Goal: Task Accomplishment & Management: Manage account settings

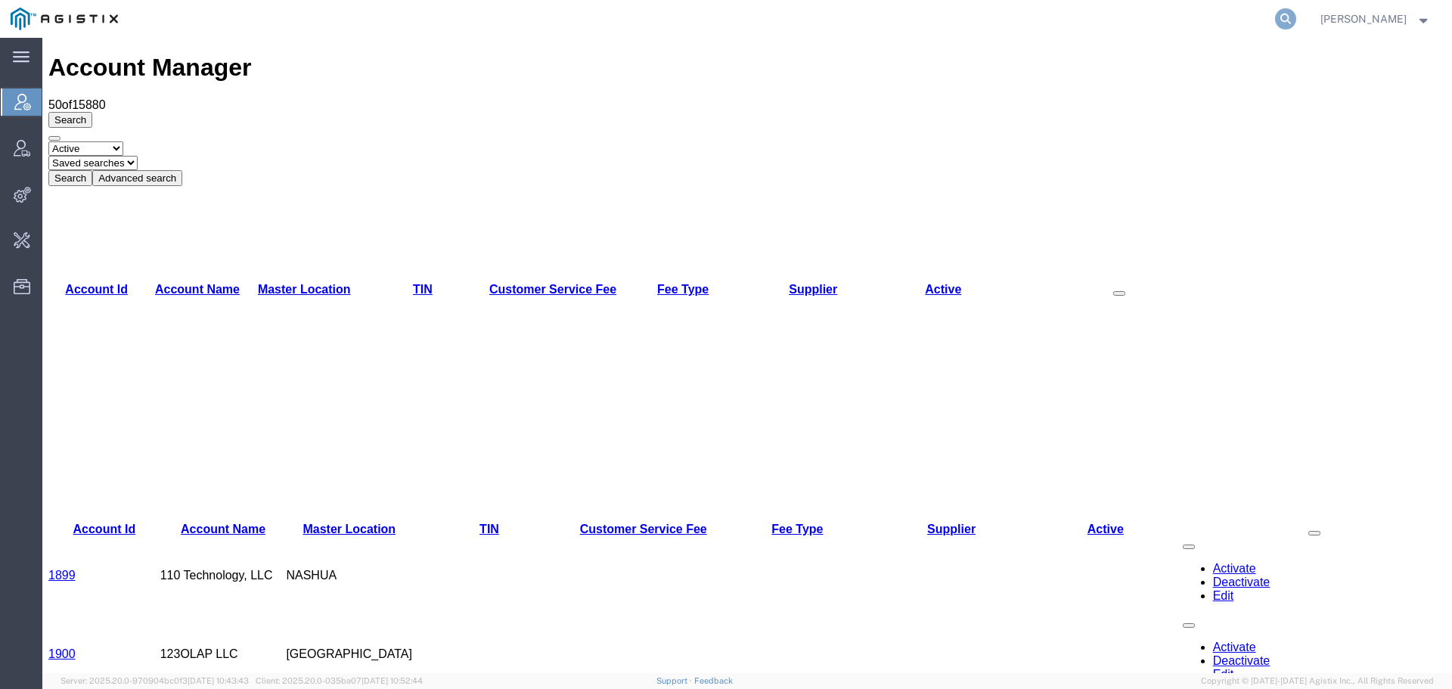
click at [1297, 21] on icon at bounding box center [1285, 18] width 21 height 21
type input "offline@syneos"
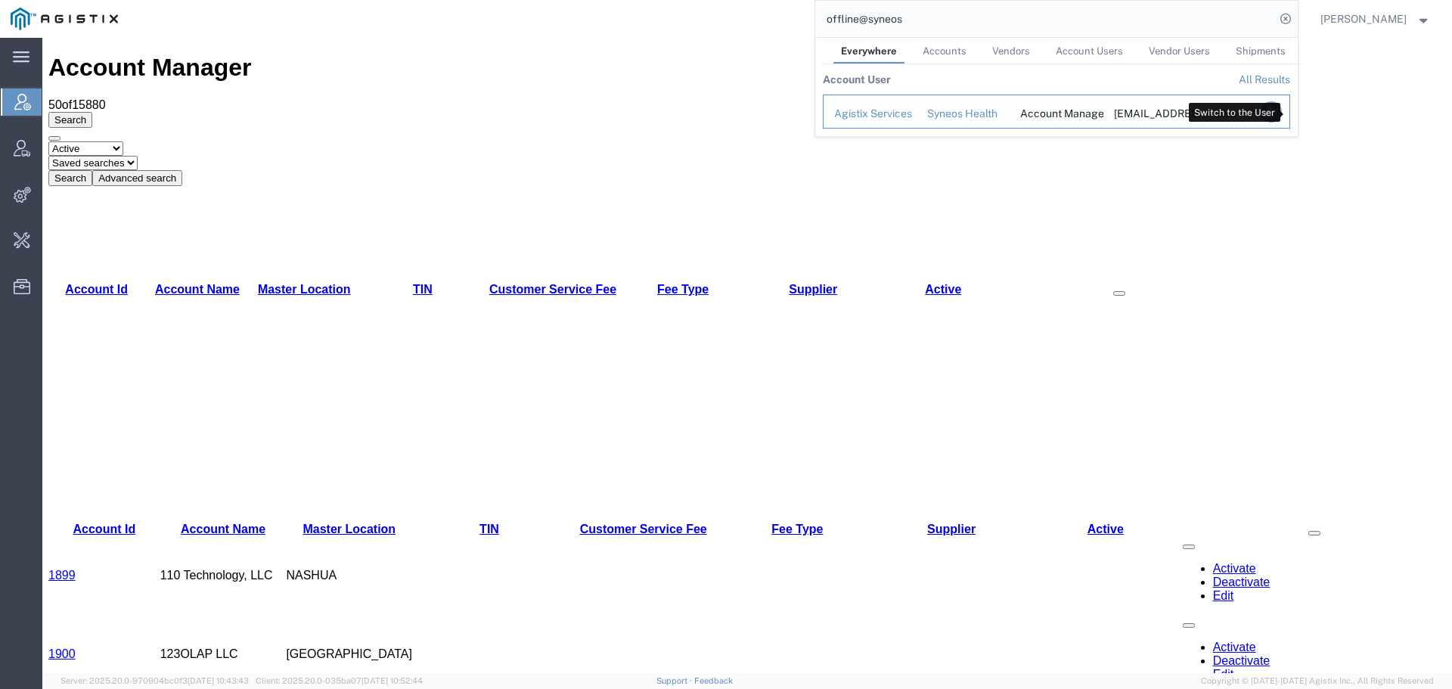
click at [1281, 108] on icon "Search Results" at bounding box center [1270, 111] width 21 height 21
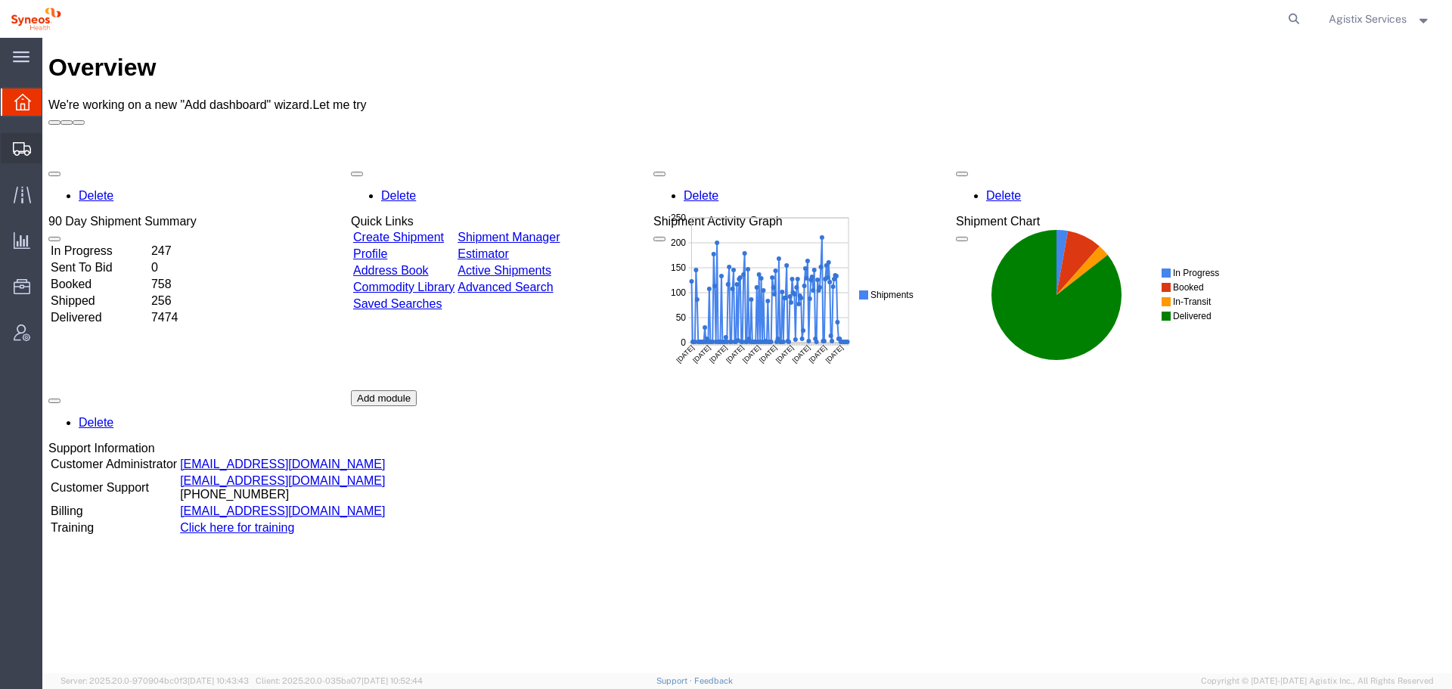
click at [0, 0] on span "Shipment Manager" at bounding box center [0, 0] width 0 height 0
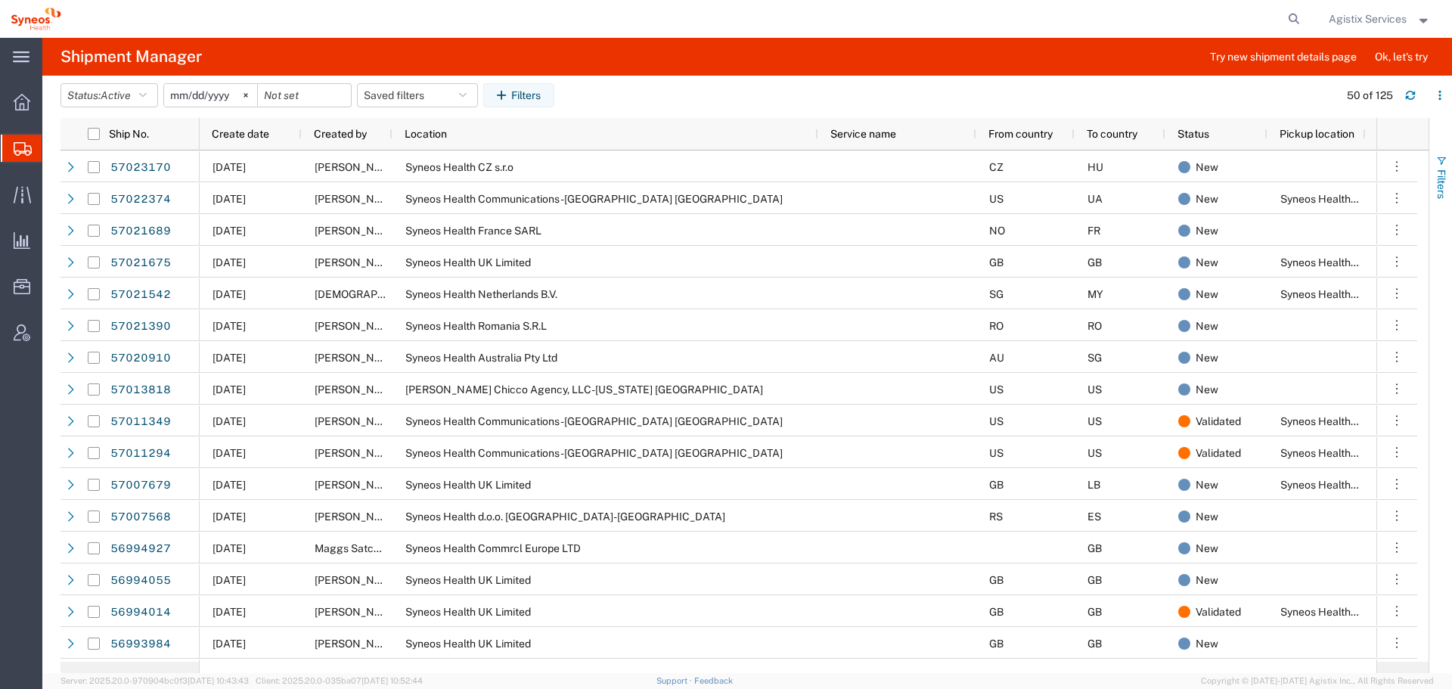
click at [1452, 179] on button "Filters" at bounding box center [1441, 177] width 23 height 82
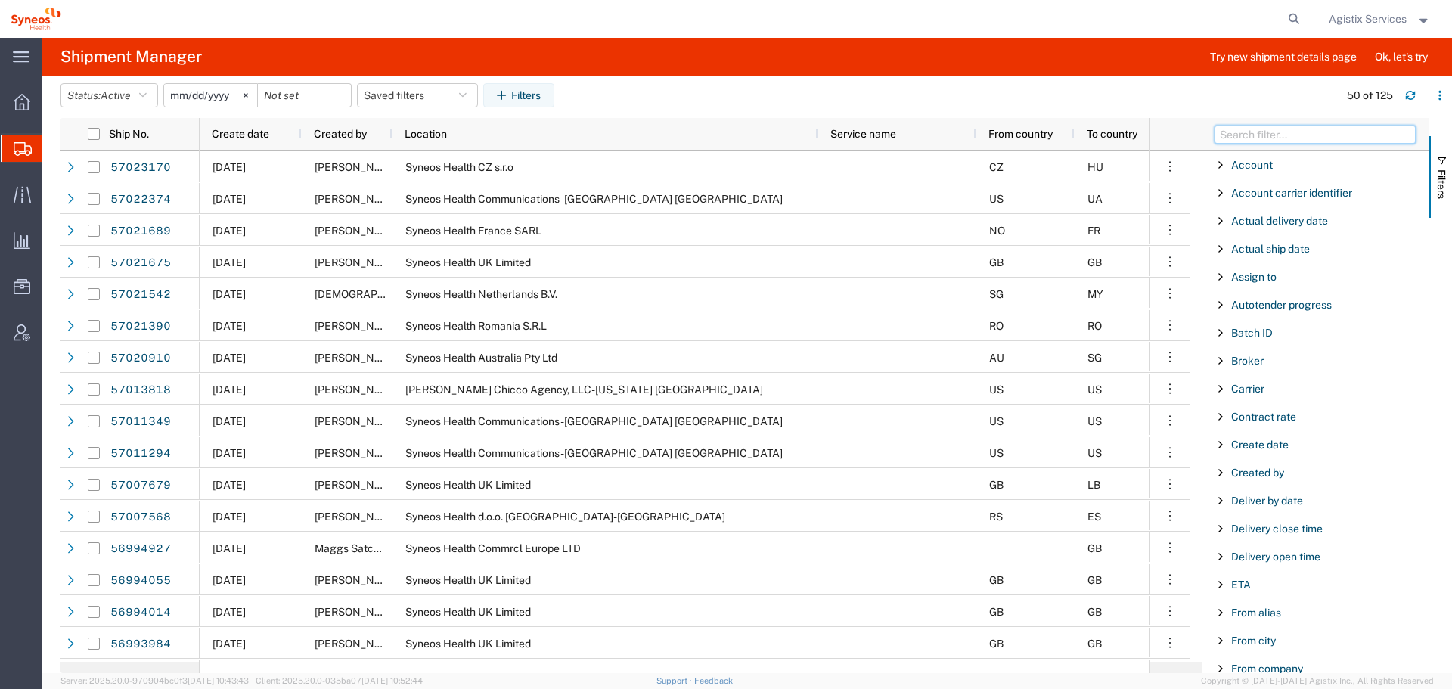
click at [1346, 138] on input "Filter Columns Input" at bounding box center [1315, 135] width 201 height 18
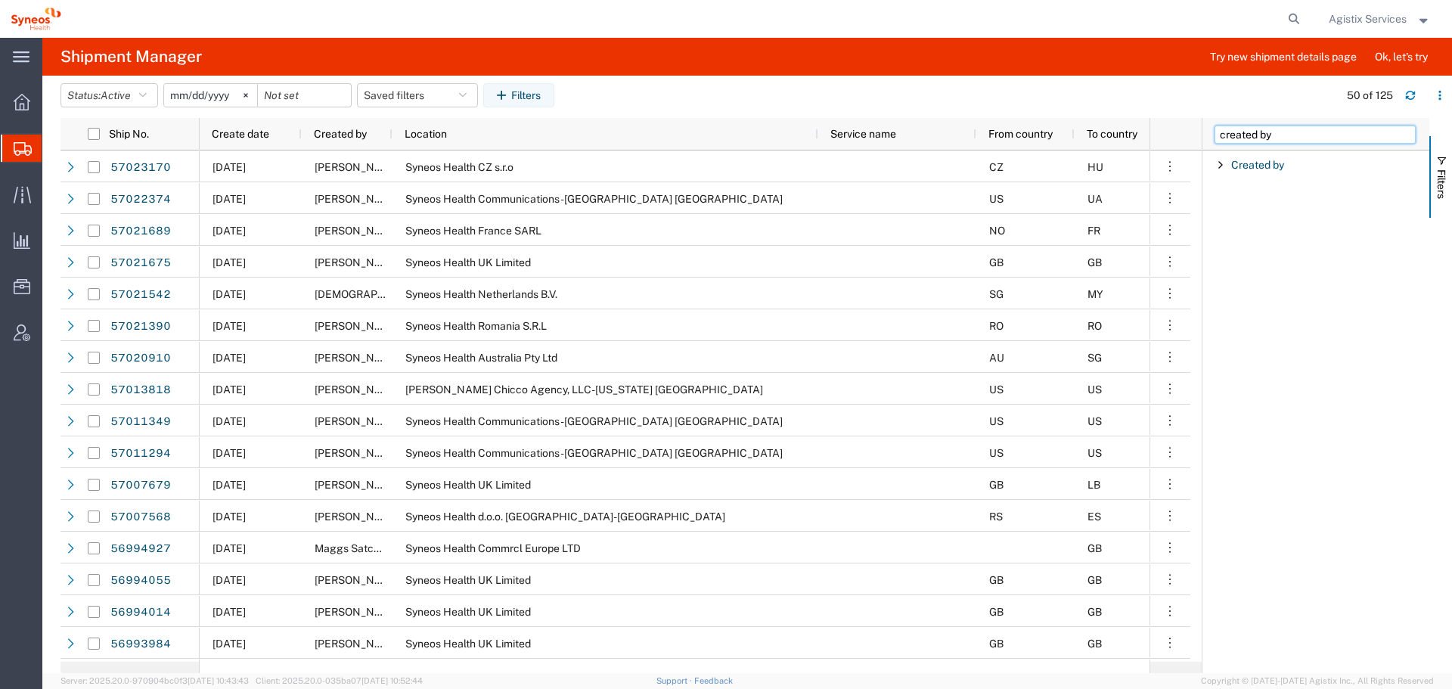
type input "created by"
click at [1220, 160] on span "Filter List 1 Filters" at bounding box center [1221, 165] width 12 height 12
click at [1239, 236] on input "Filter Value" at bounding box center [1321, 228] width 198 height 18
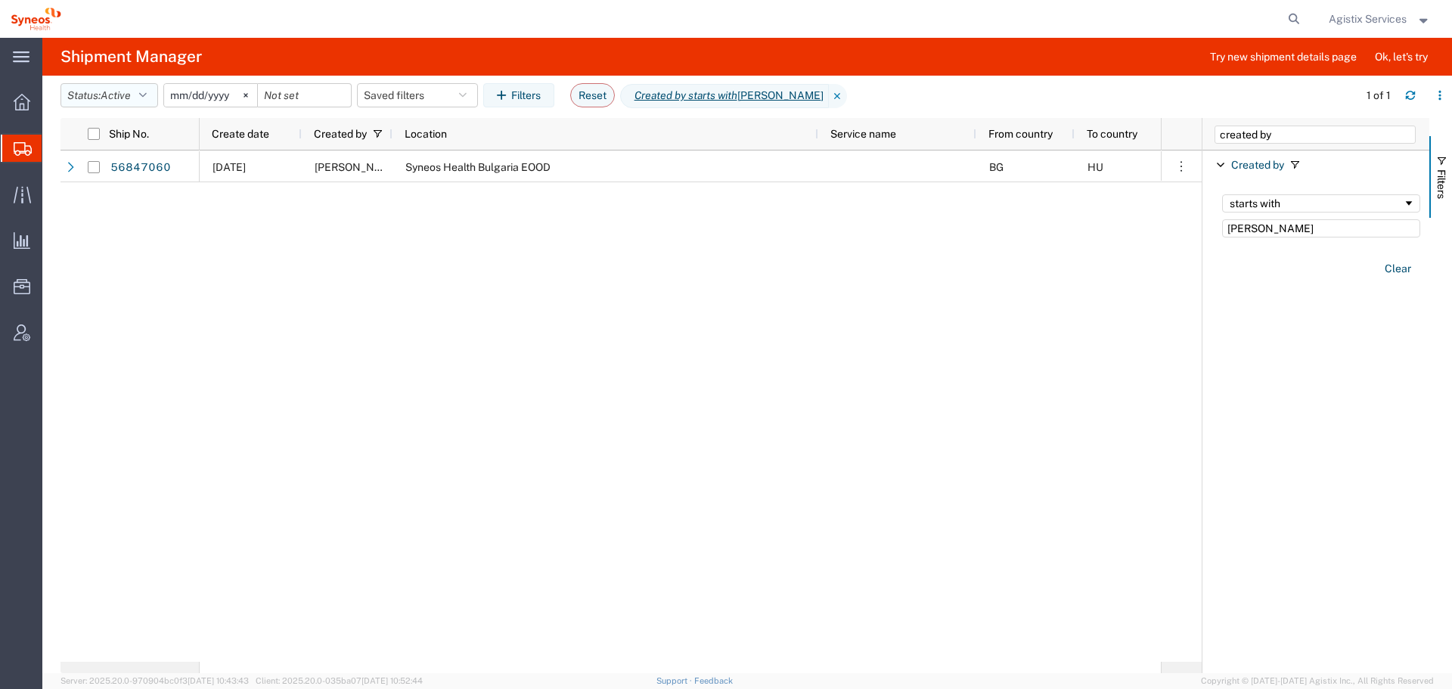
type input "[PERSON_NAME]"
click at [107, 99] on span "Active" at bounding box center [116, 95] width 30 height 12
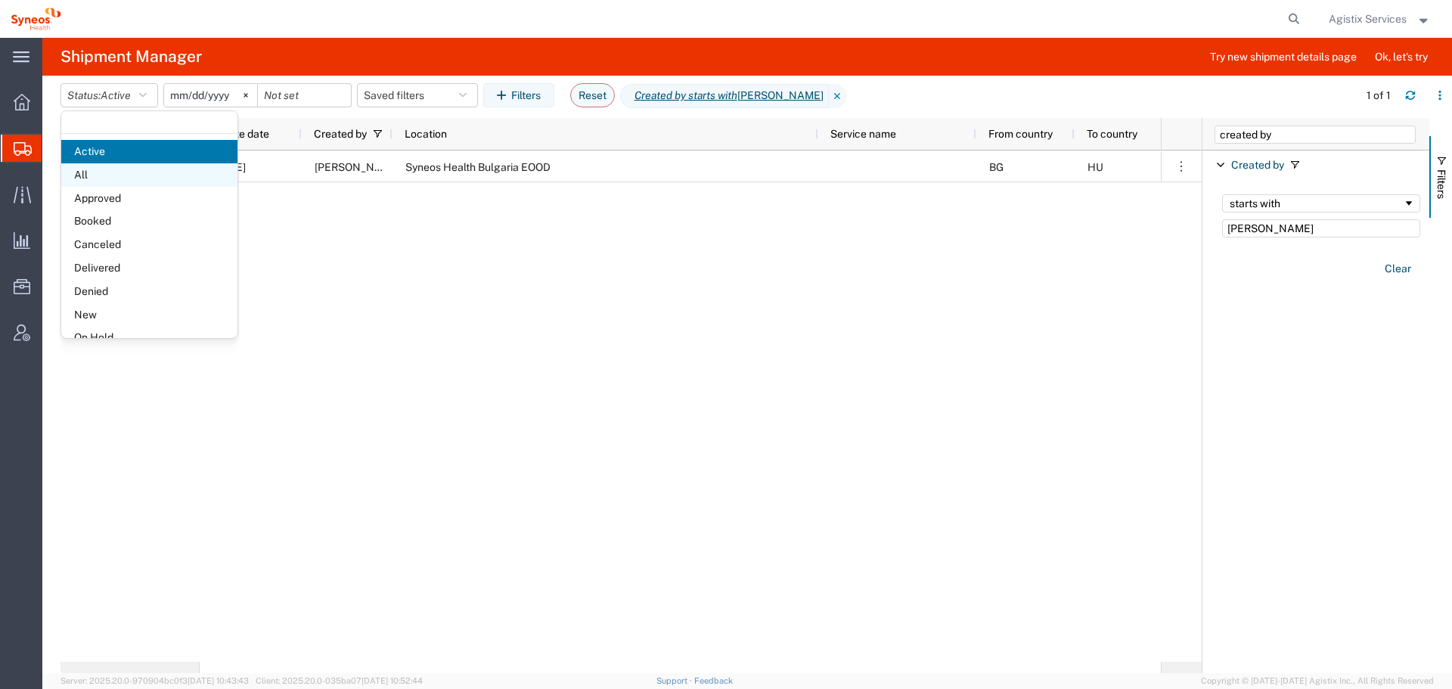
click at [126, 177] on span "All" at bounding box center [149, 174] width 176 height 23
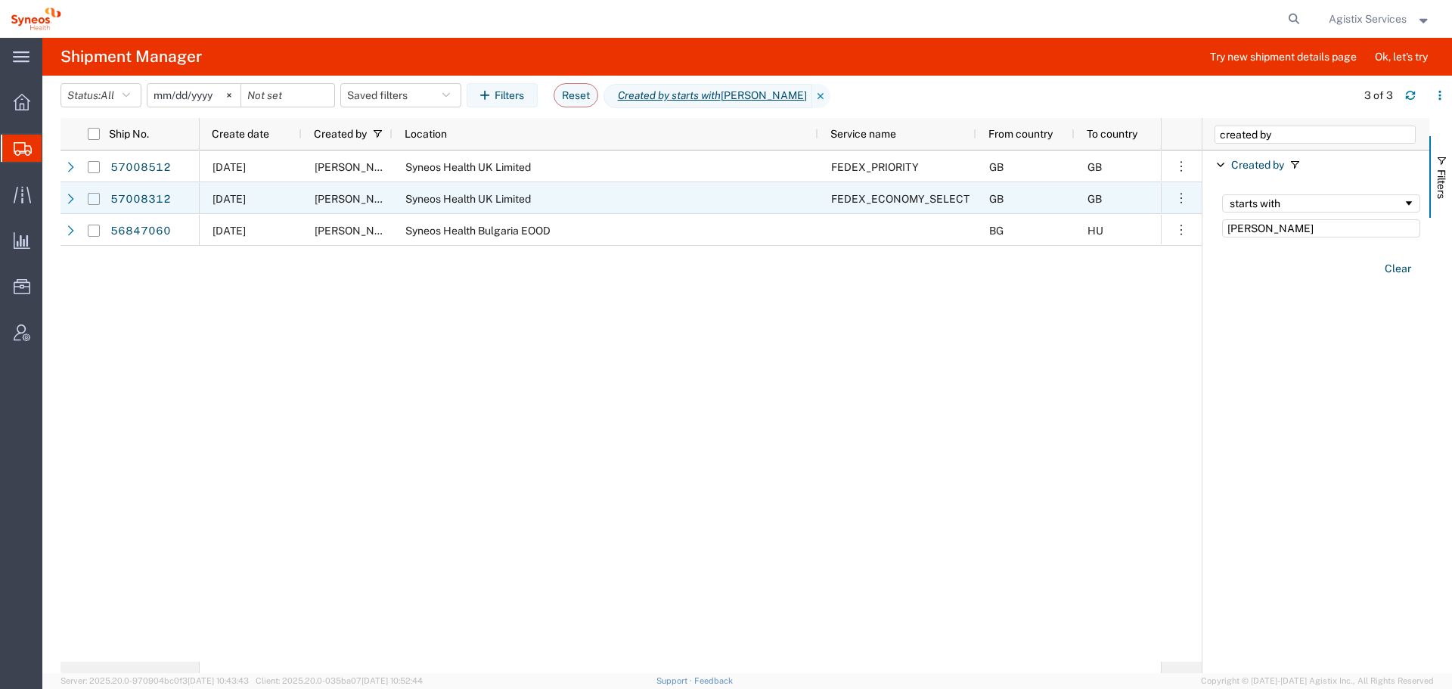
click at [91, 197] on input "Press Space to toggle row selection (unchecked)" at bounding box center [94, 199] width 12 height 12
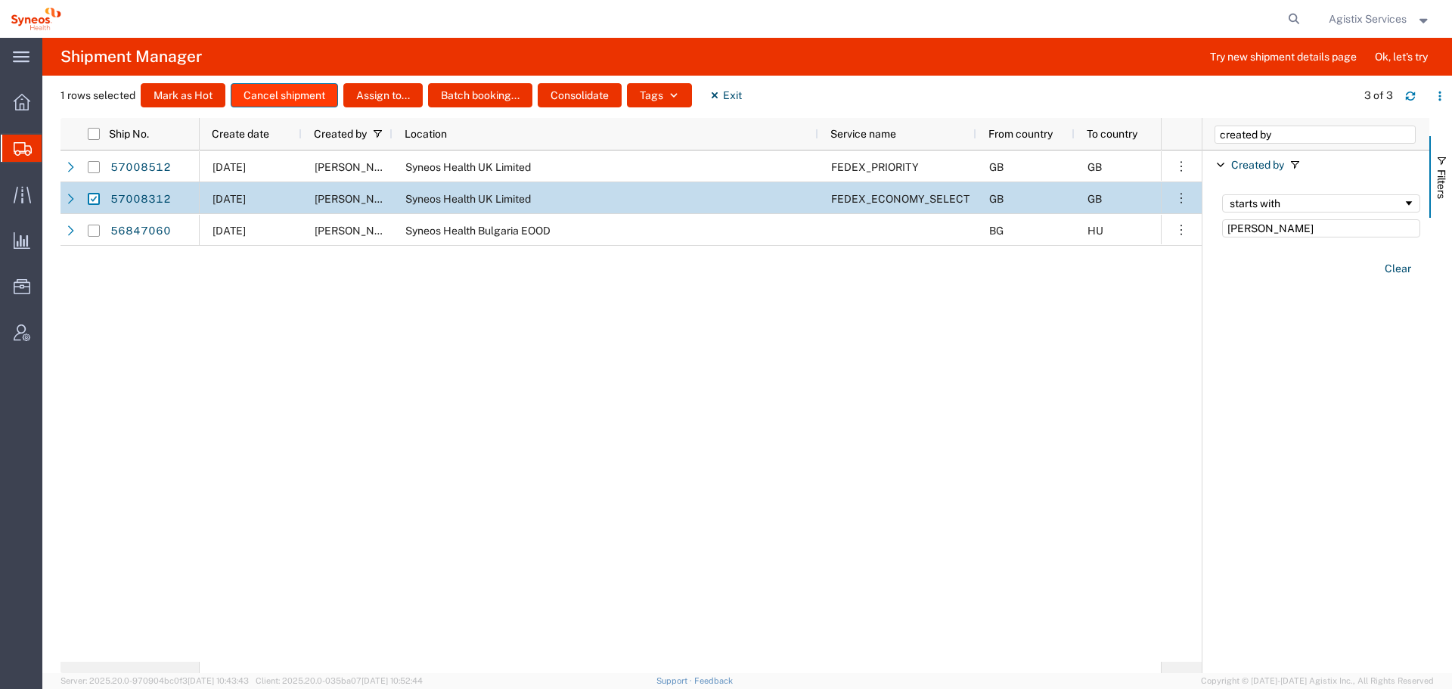
click at [294, 98] on button "Cancel shipment" at bounding box center [284, 95] width 107 height 24
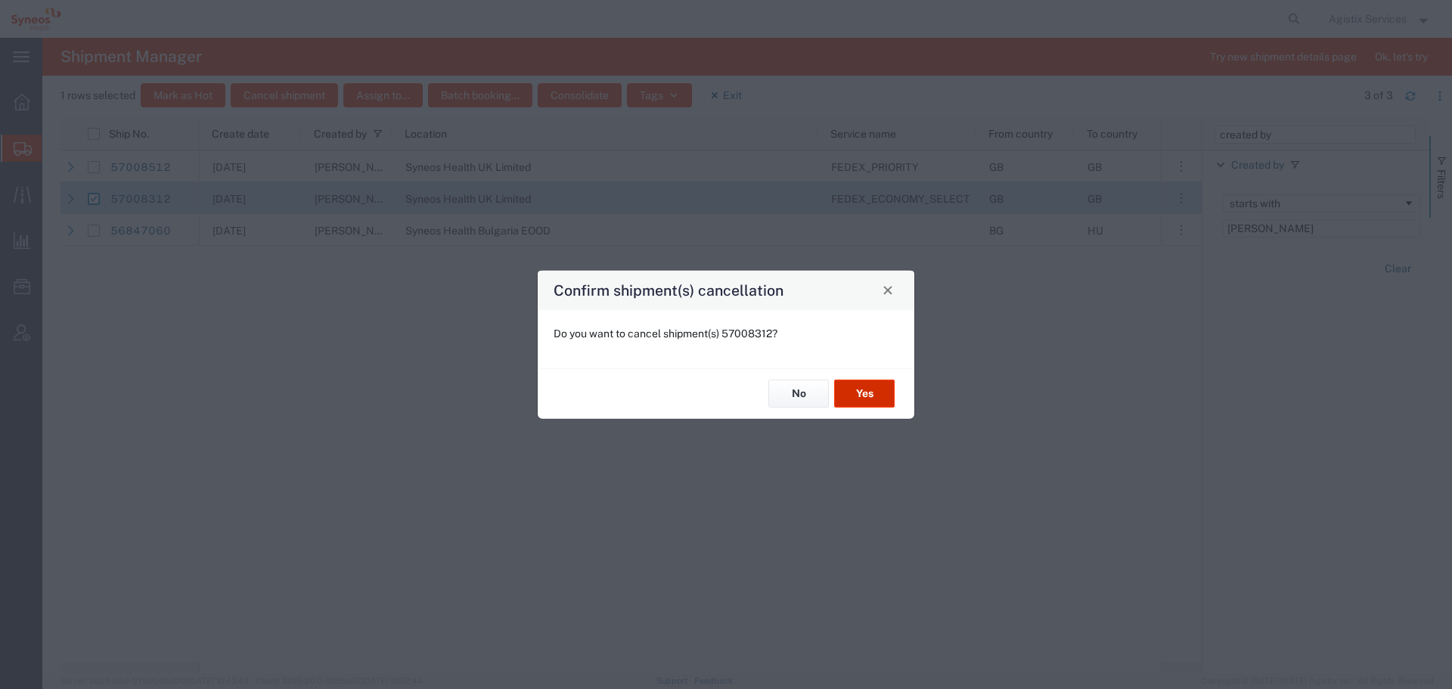
click at [856, 392] on button "Yes" at bounding box center [864, 394] width 61 height 28
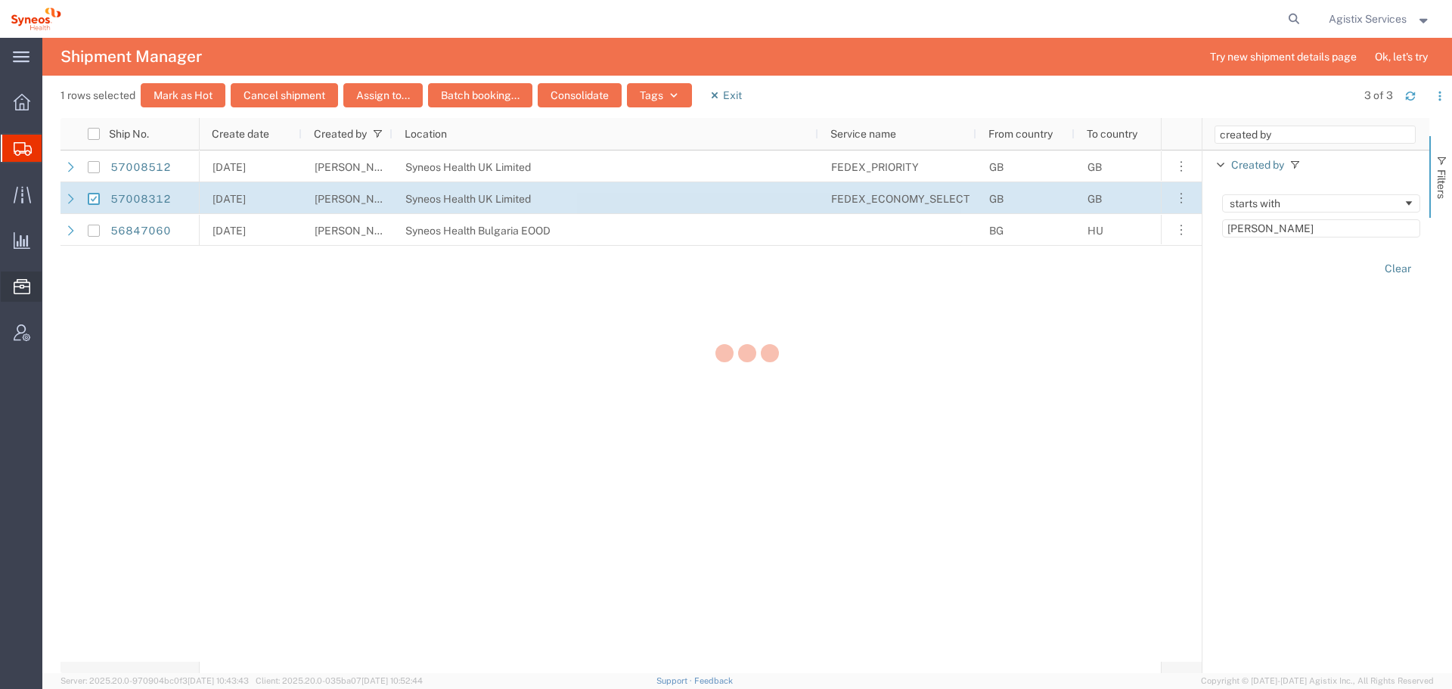
checkbox input "false"
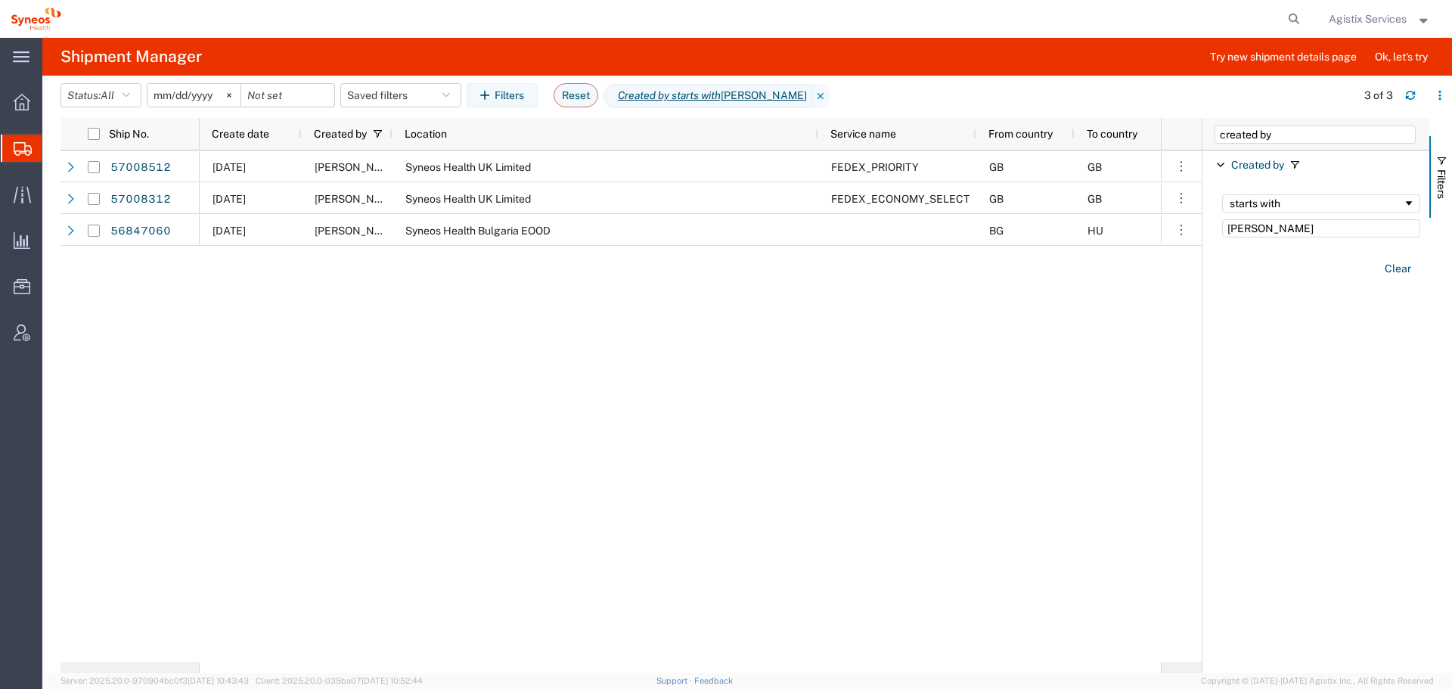
click at [1284, 28] on form at bounding box center [1295, 19] width 24 height 38
click at [1298, 20] on icon at bounding box center [1294, 18] width 21 height 21
paste input "57007795"
type input "57007795"
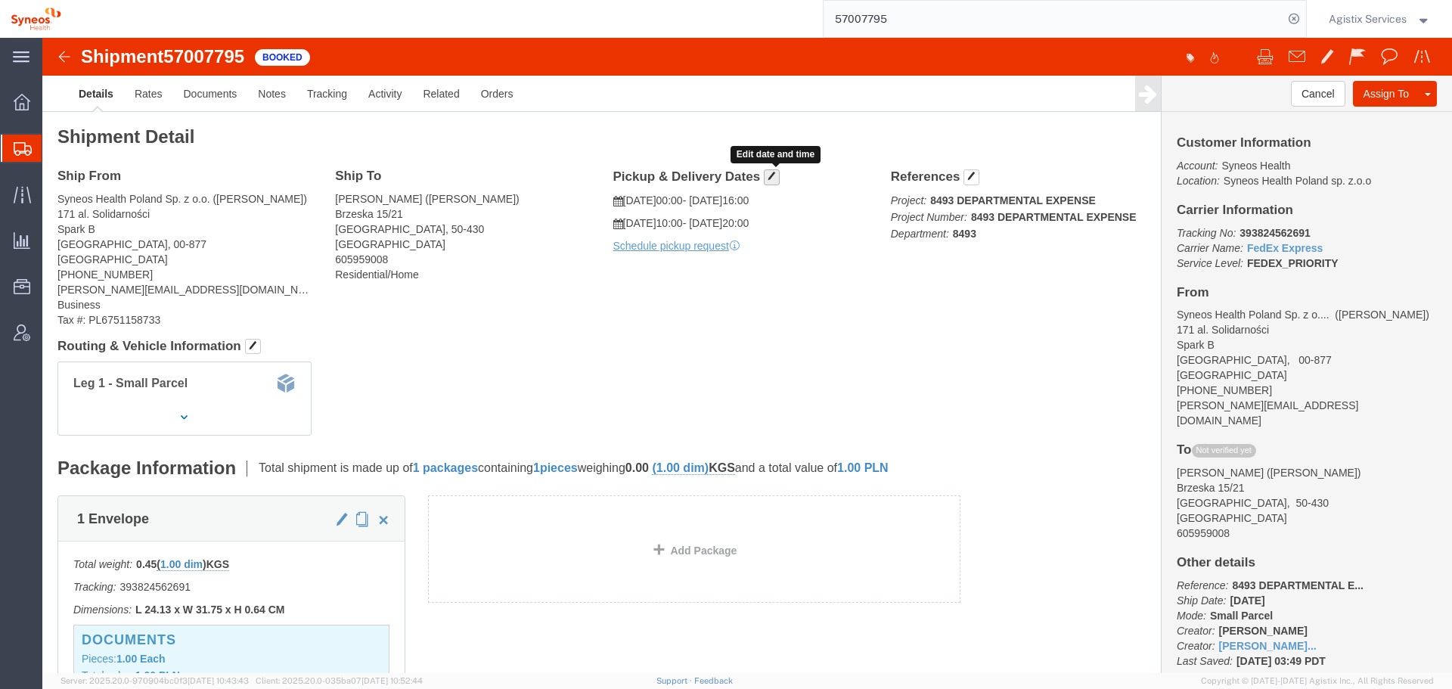
click span "button"
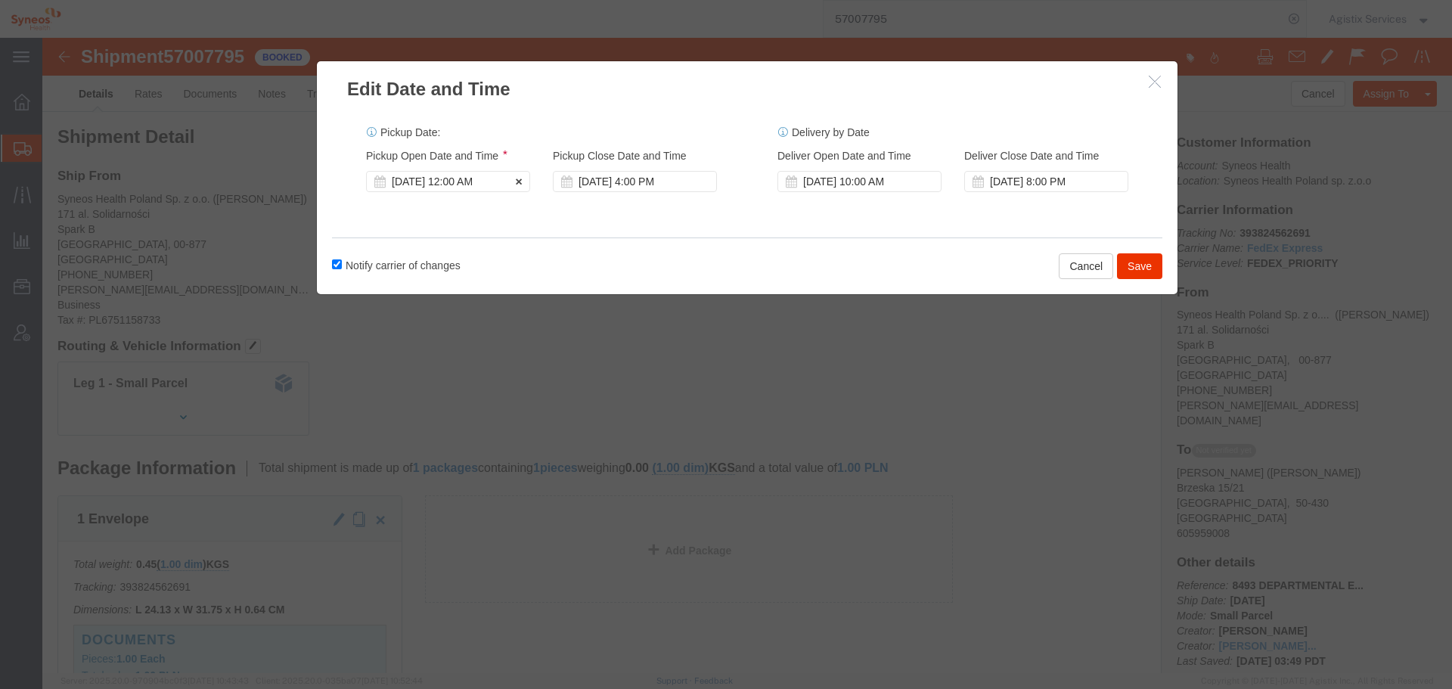
click div "[DATE] 12:00 AM"
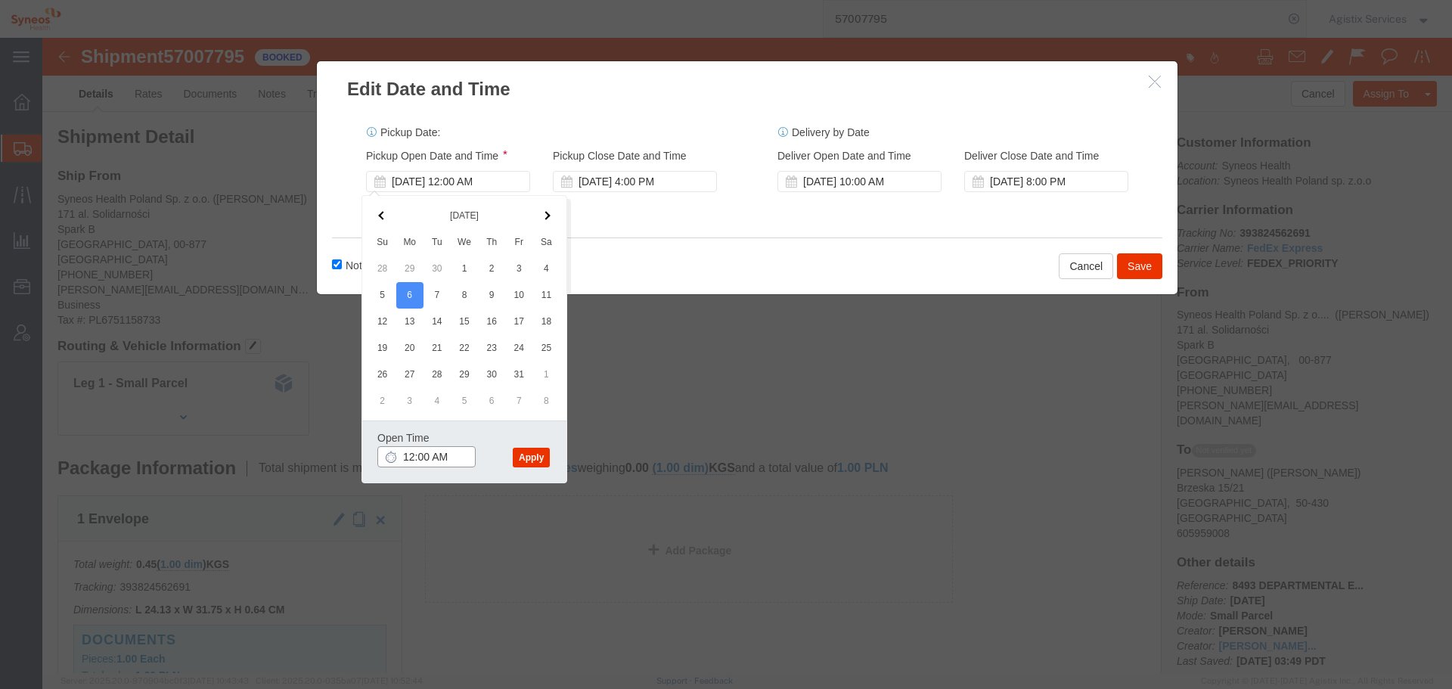
click input "12:00 AM"
type input "10:00 AM"
click button "Apply"
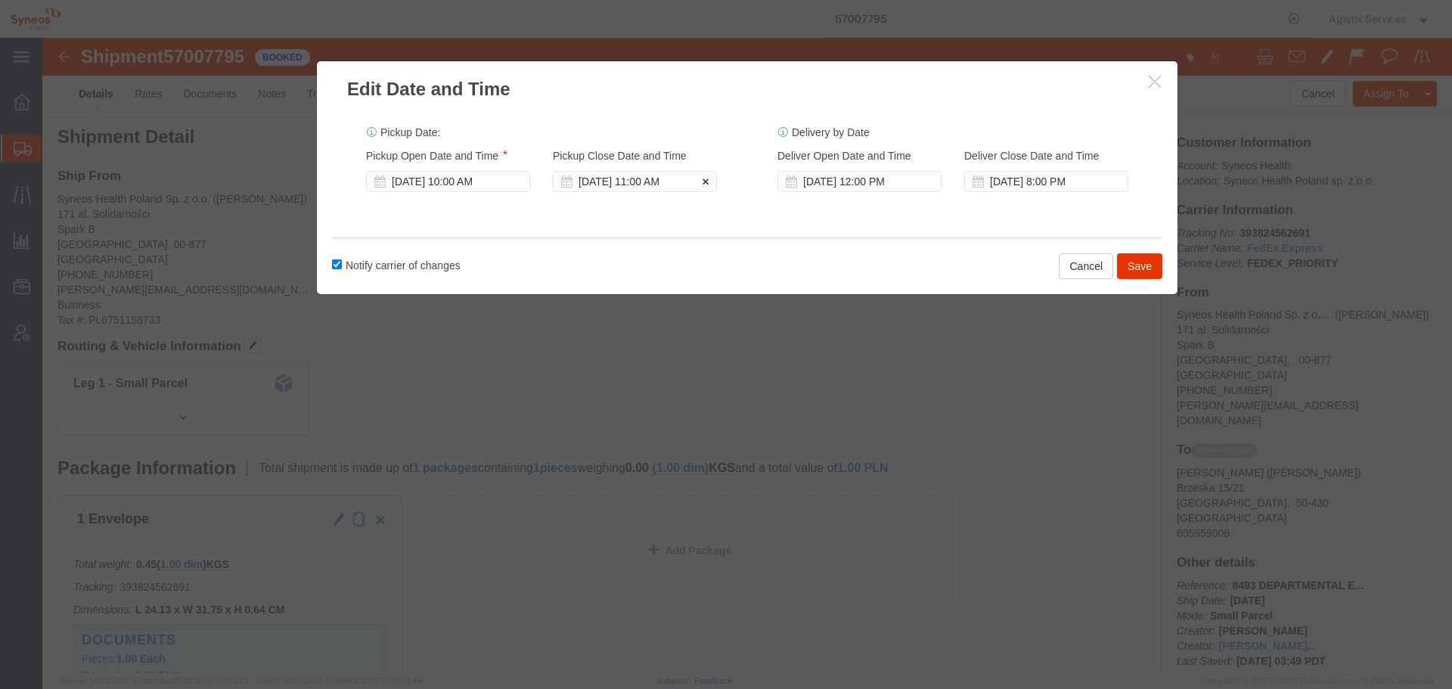
drag, startPoint x: 574, startPoint y: 151, endPoint x: 573, endPoint y: 138, distance: 12.2
click div "[DATE] 11:00 AM"
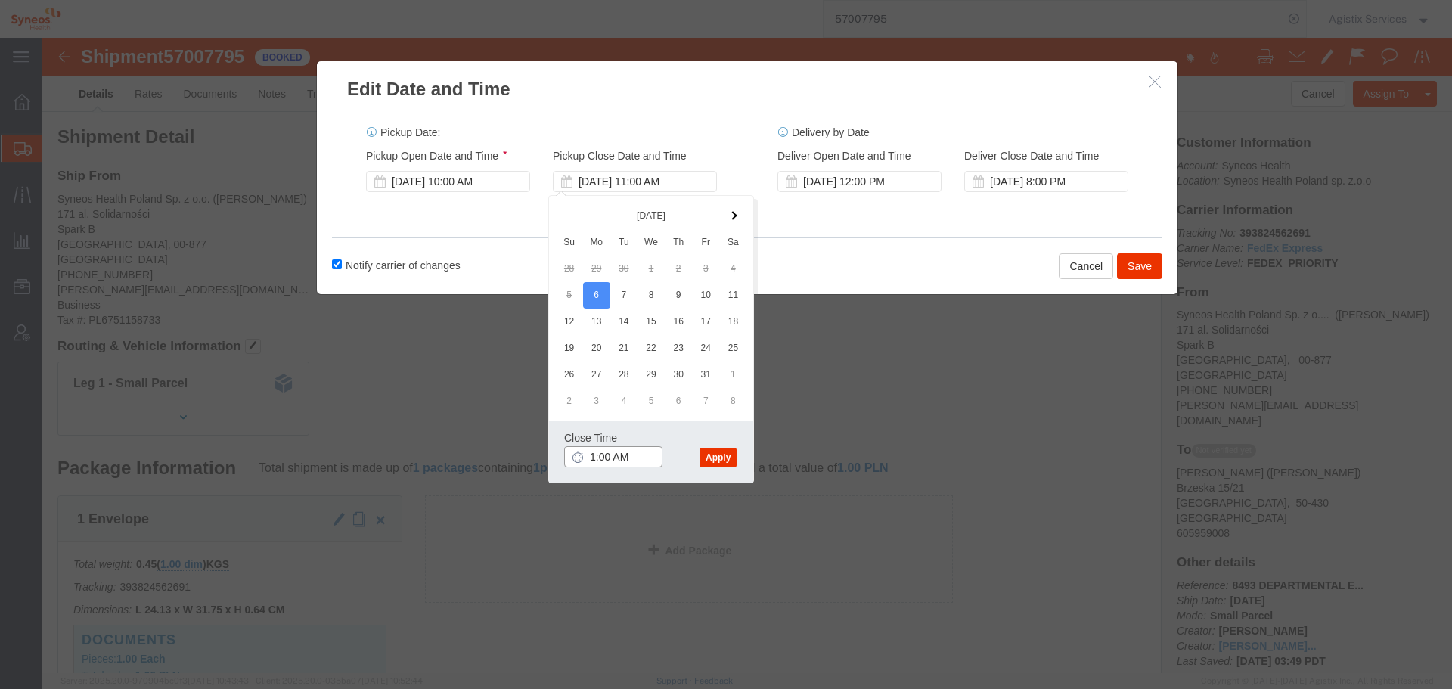
type input "14:00 AM"
click button "Apply"
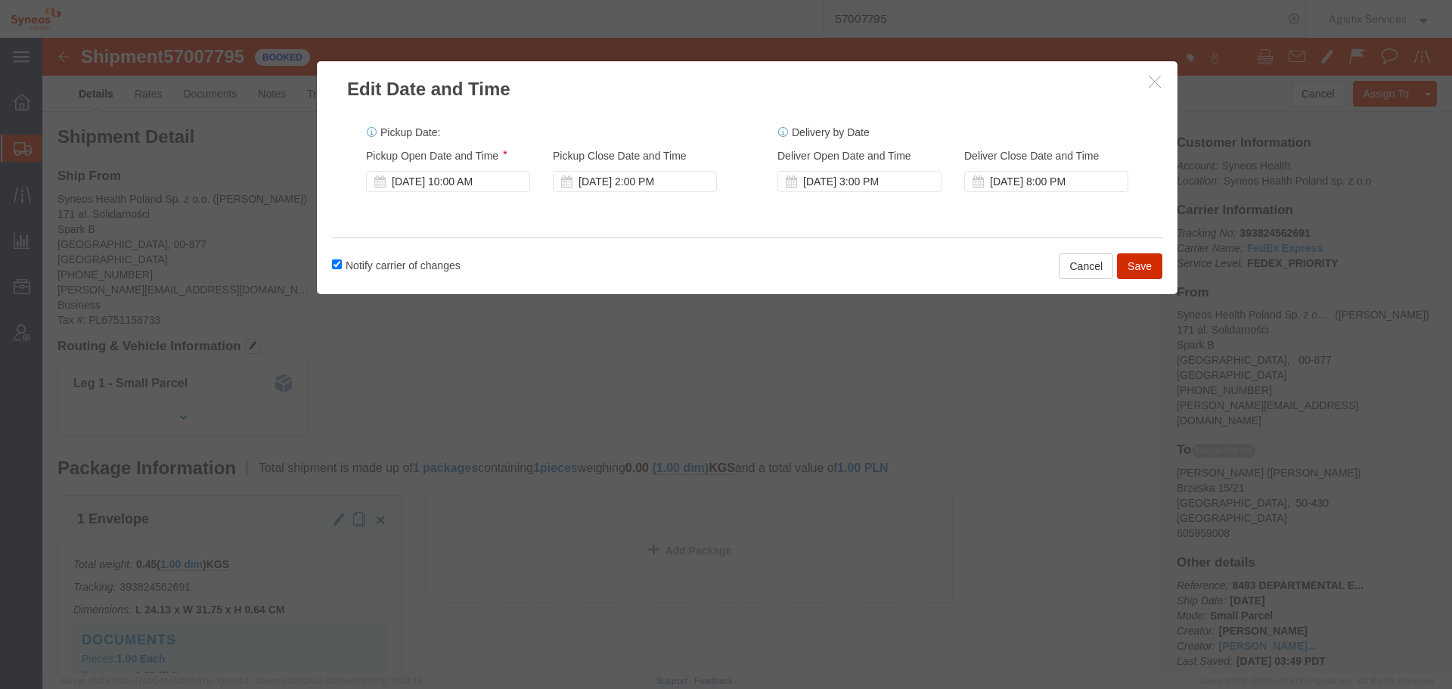
click button "Save"
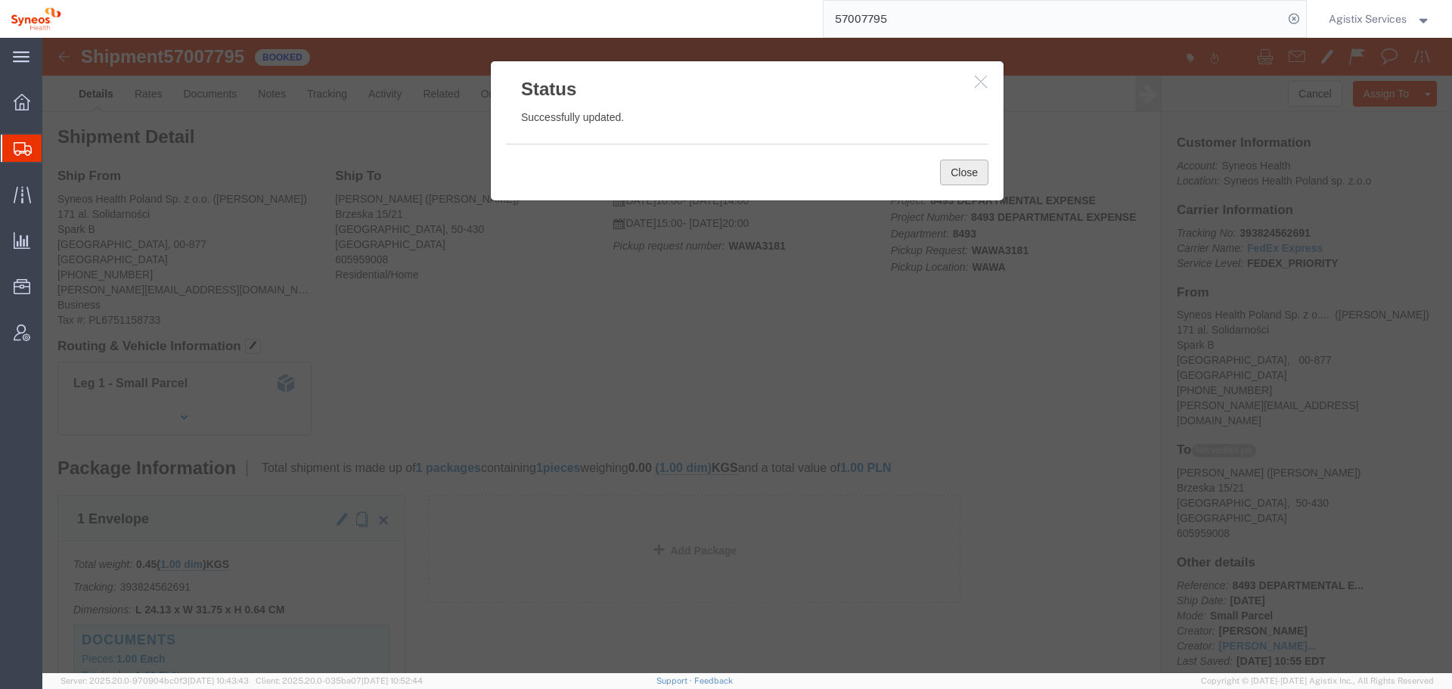
click button "Close"
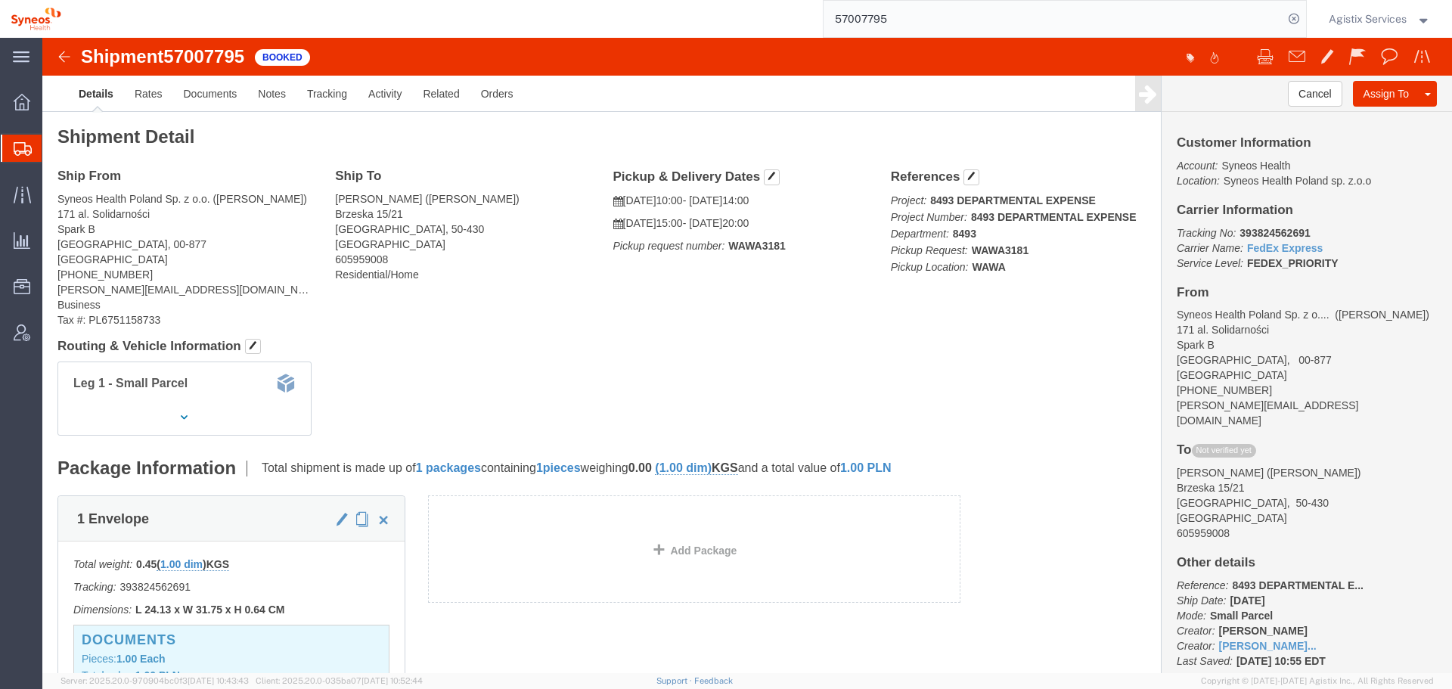
click at [887, 11] on input "57007795" at bounding box center [1054, 19] width 460 height 36
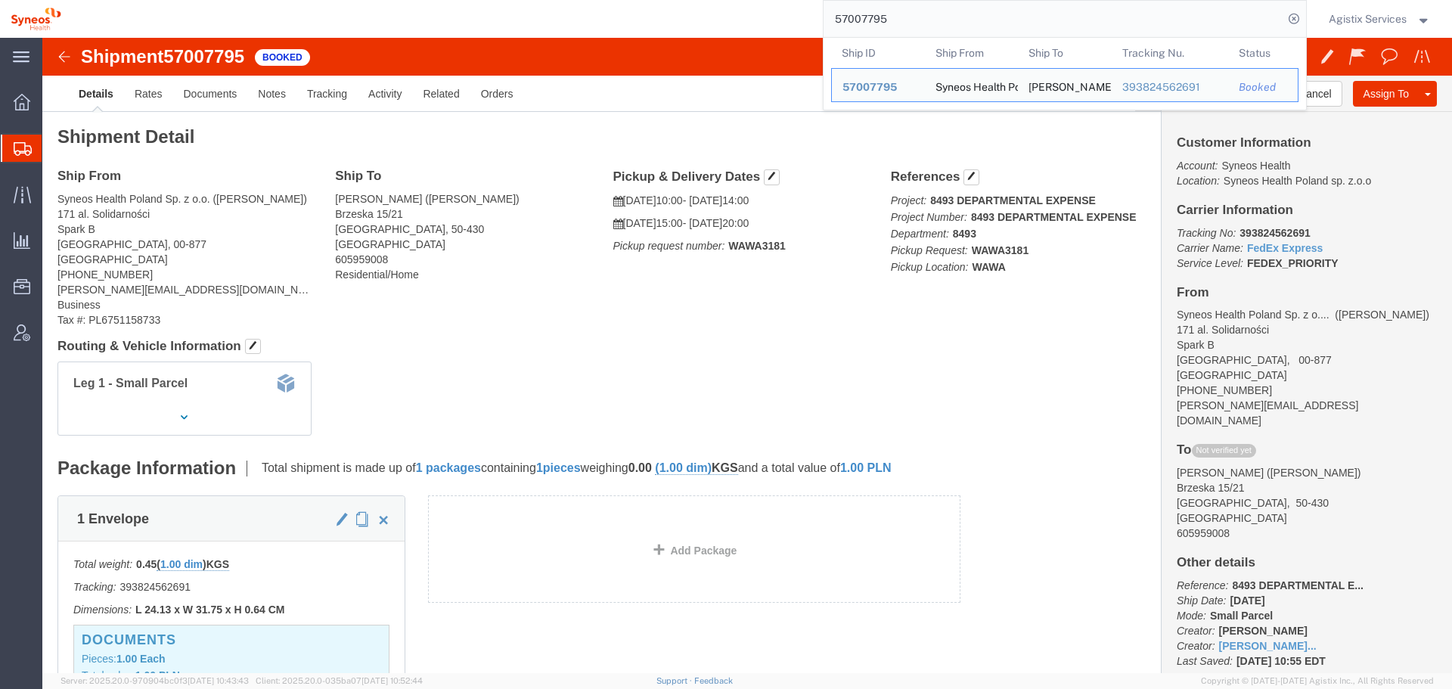
click at [887, 11] on input "57007795" at bounding box center [1054, 19] width 460 height 36
paste input "70"
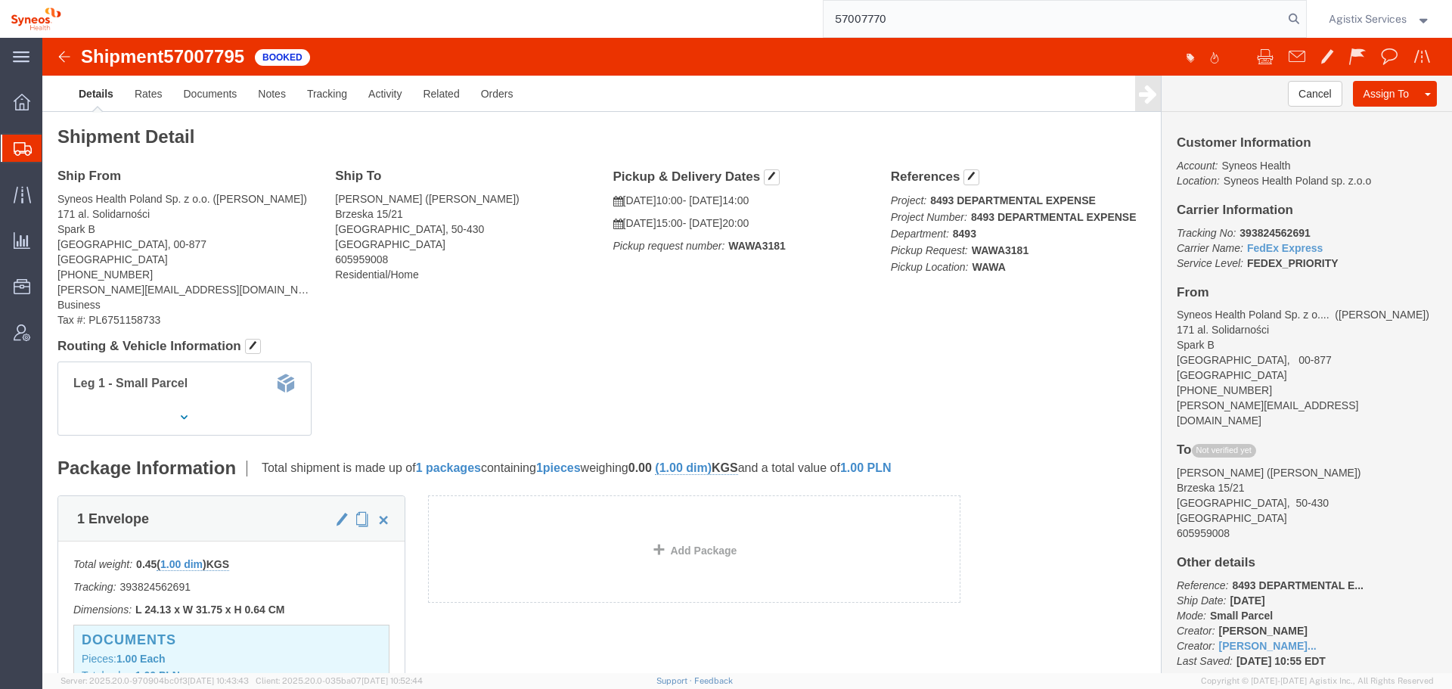
type input "57007770"
drag, startPoint x: 725, startPoint y: 139, endPoint x: 732, endPoint y: 116, distance: 24.4
click span "button"
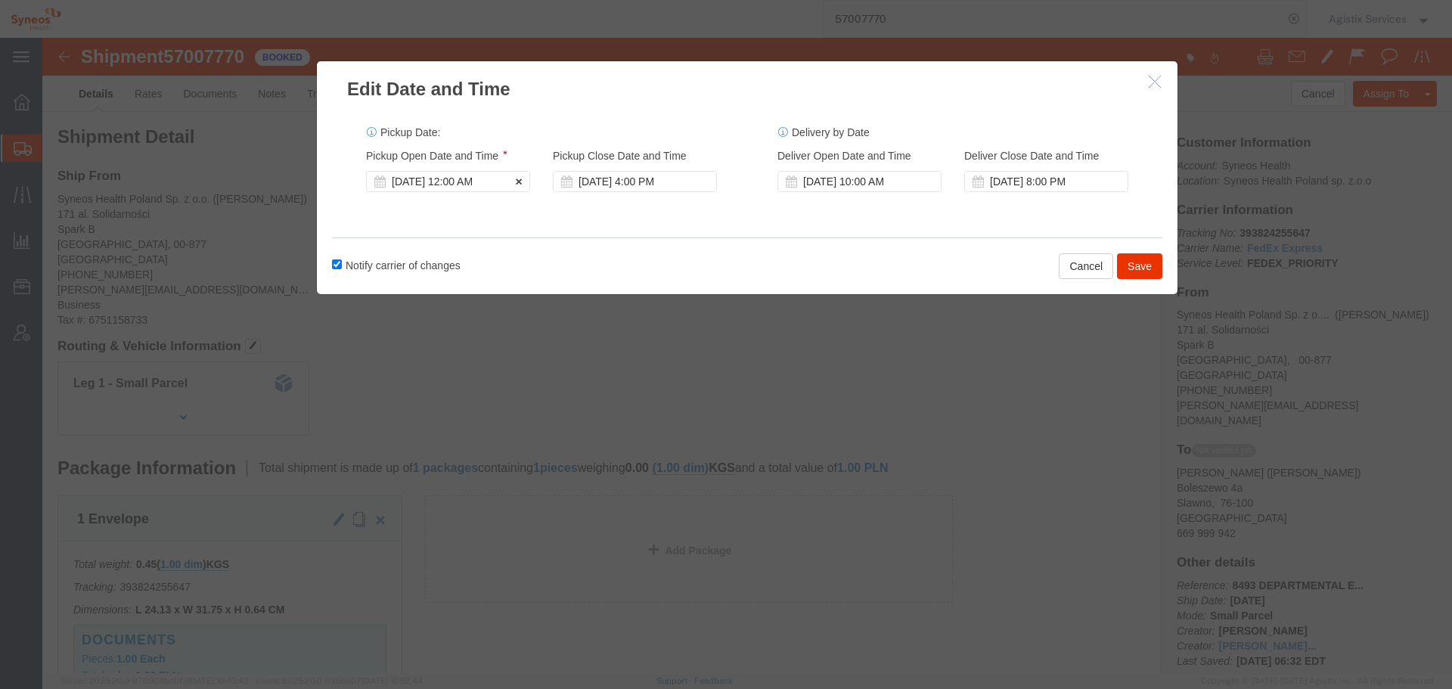
click div "[DATE] 12:00 AM"
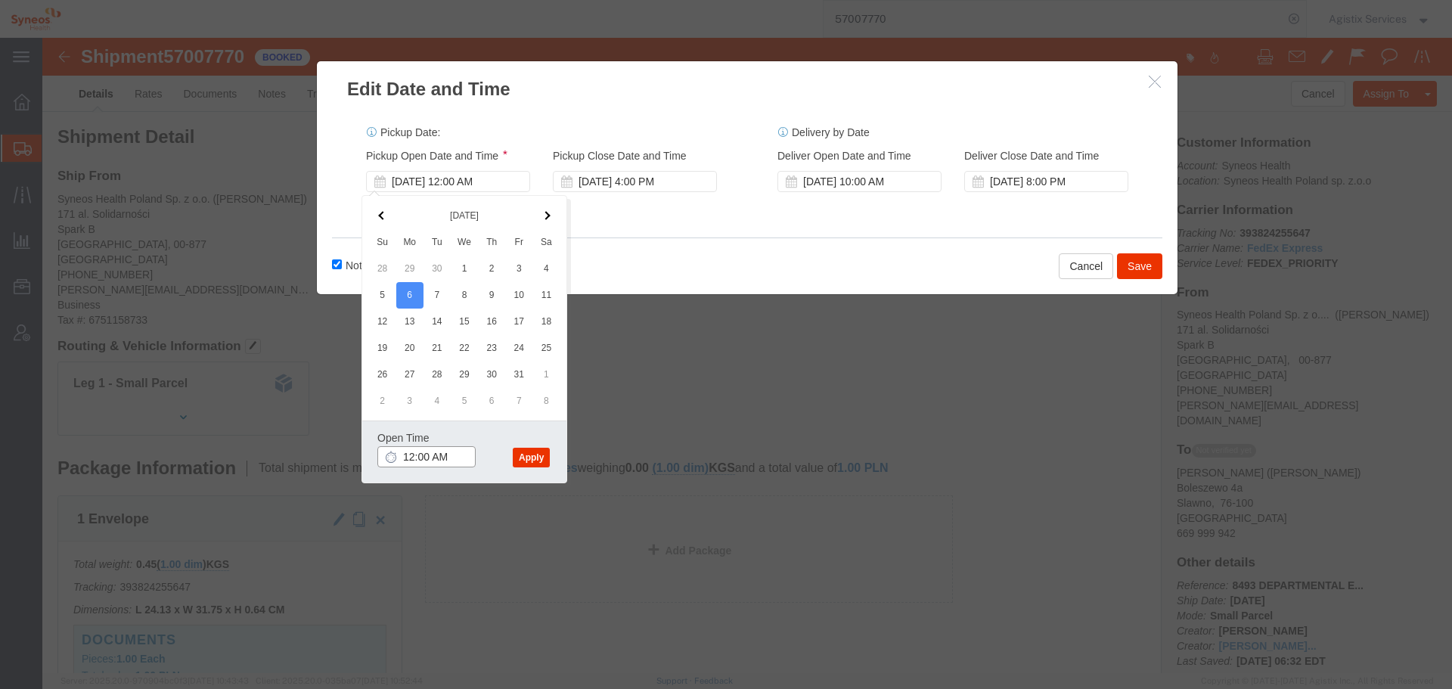
click input "12:00 AM"
type input "10:00 AM"
click button "Apply"
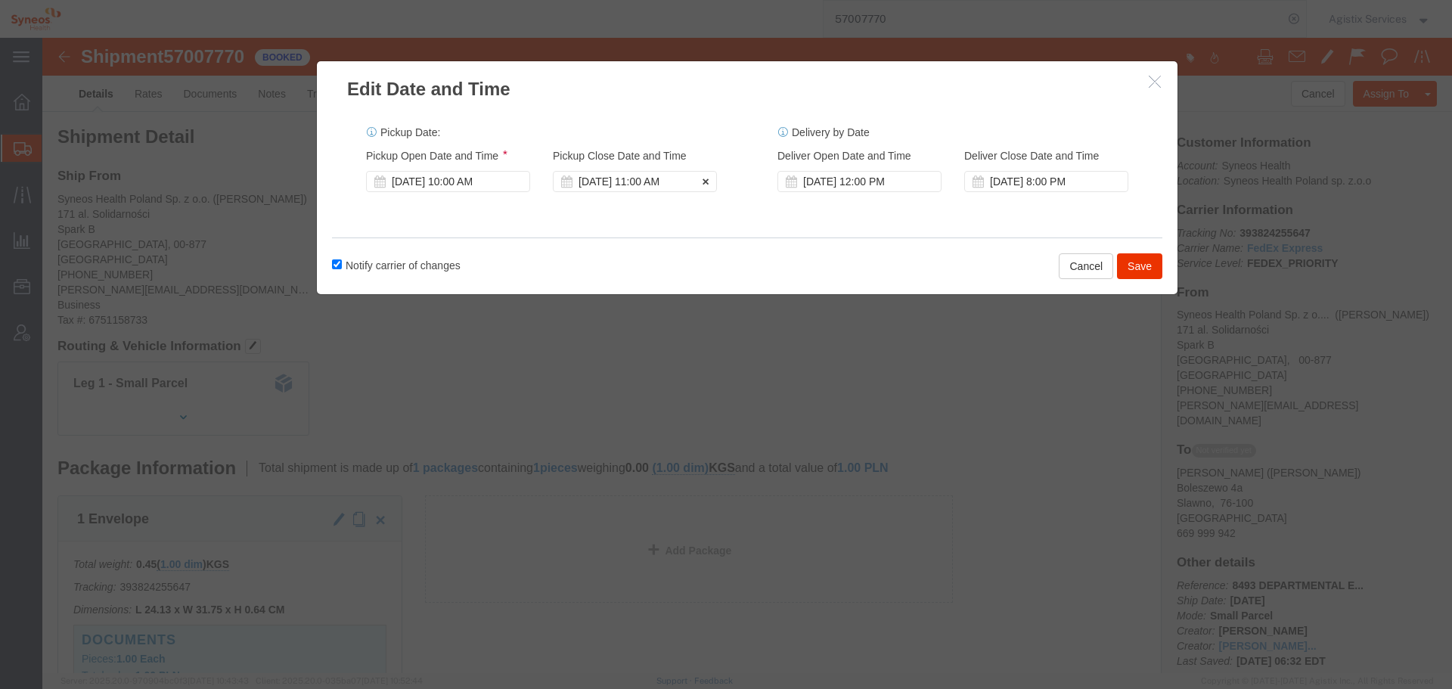
click div "[DATE] 11:00 AM"
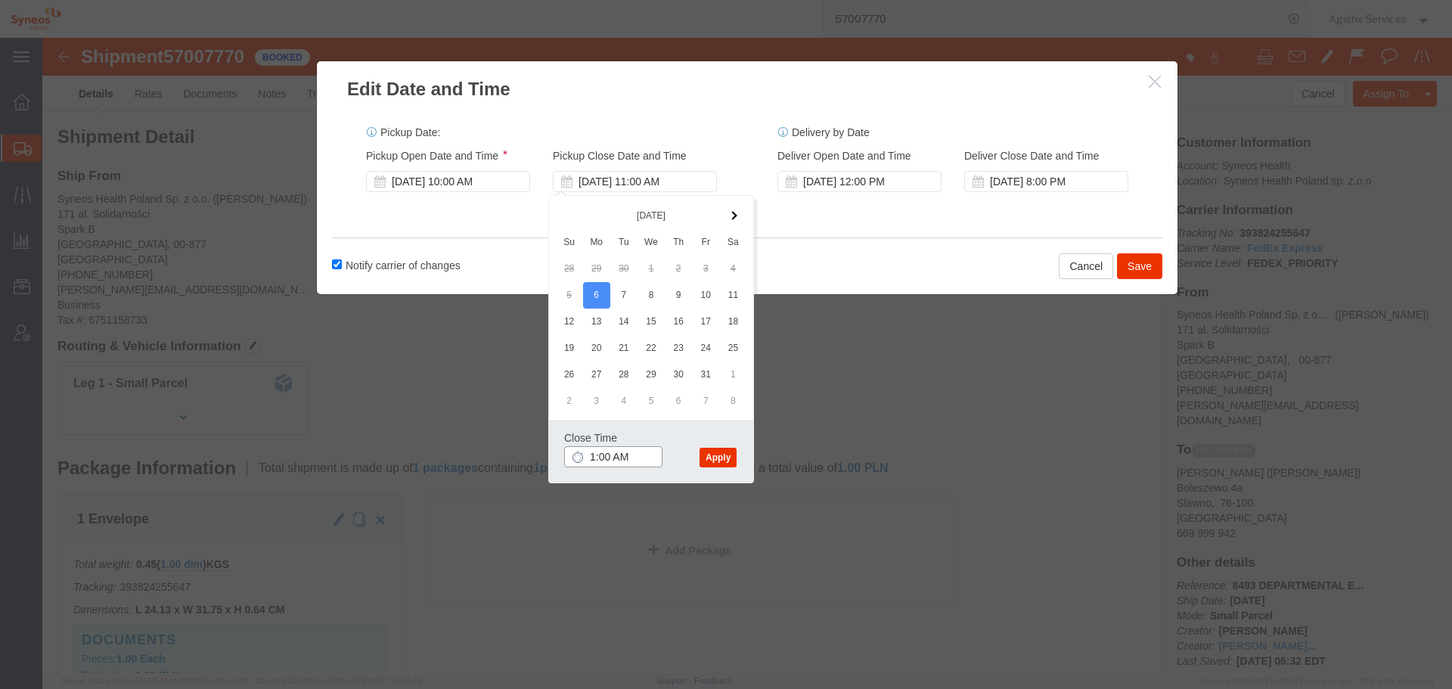
type input "14:00 AM"
click button "Apply"
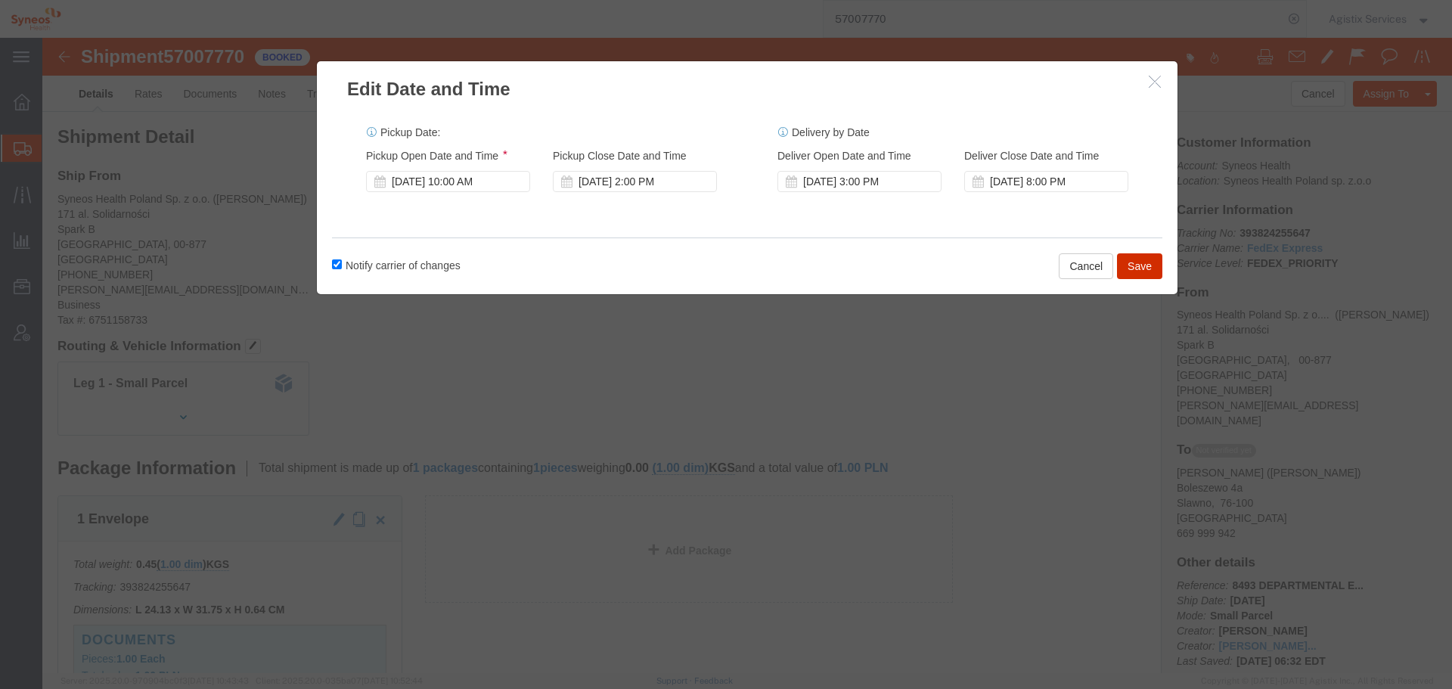
click button "Save"
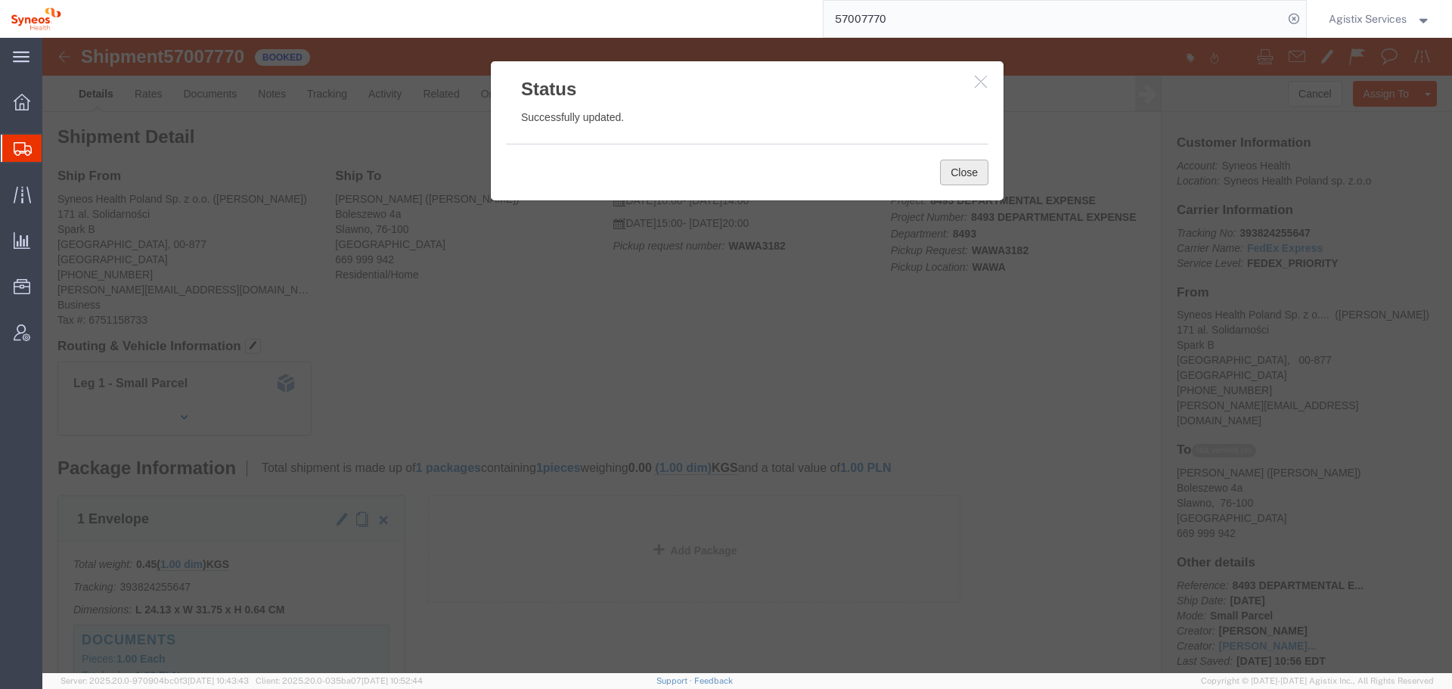
drag, startPoint x: 927, startPoint y: 135, endPoint x: 523, endPoint y: 124, distance: 404.1
click button "Close"
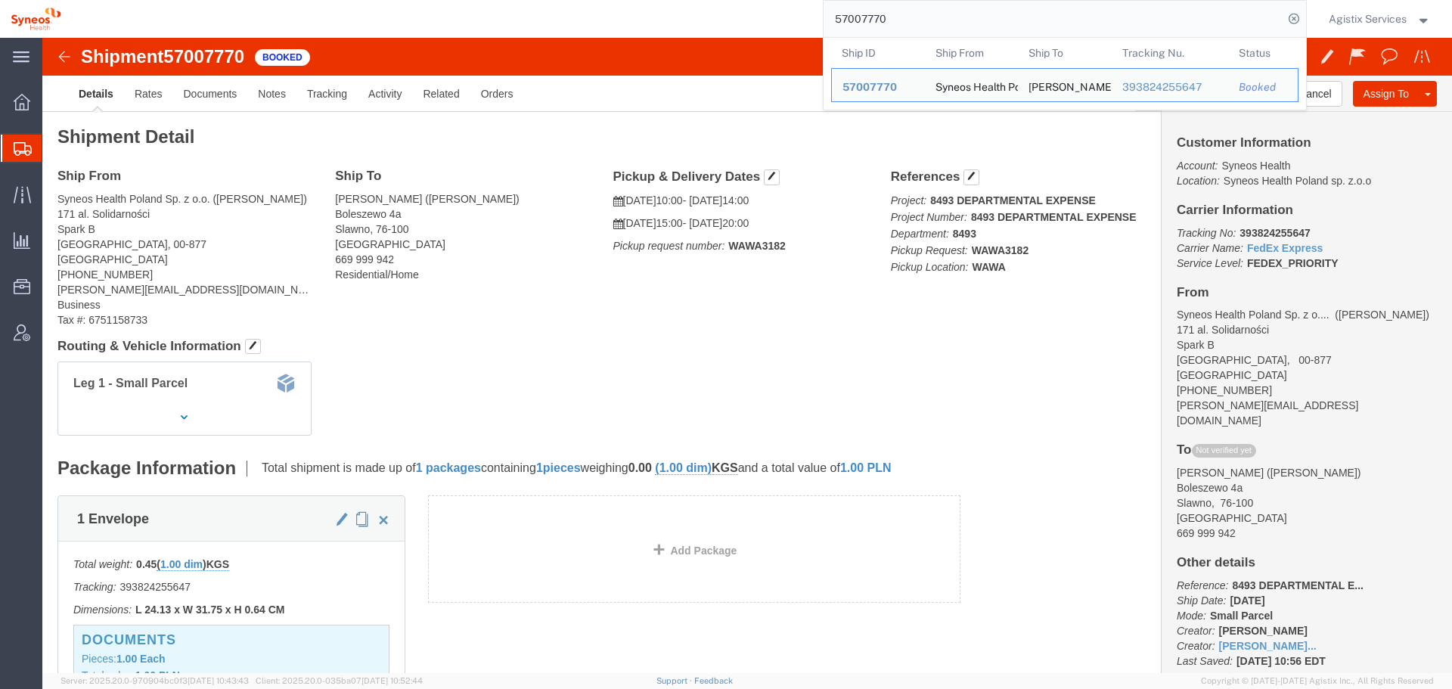
drag, startPoint x: 896, startPoint y: 26, endPoint x: 552, endPoint y: 35, distance: 344.3
click at [741, 26] on div "57007770 Ship ID Ship From Ship To Tracking Nu. Status Ship ID 57007770 Ship Fr…" at bounding box center [689, 19] width 1235 height 38
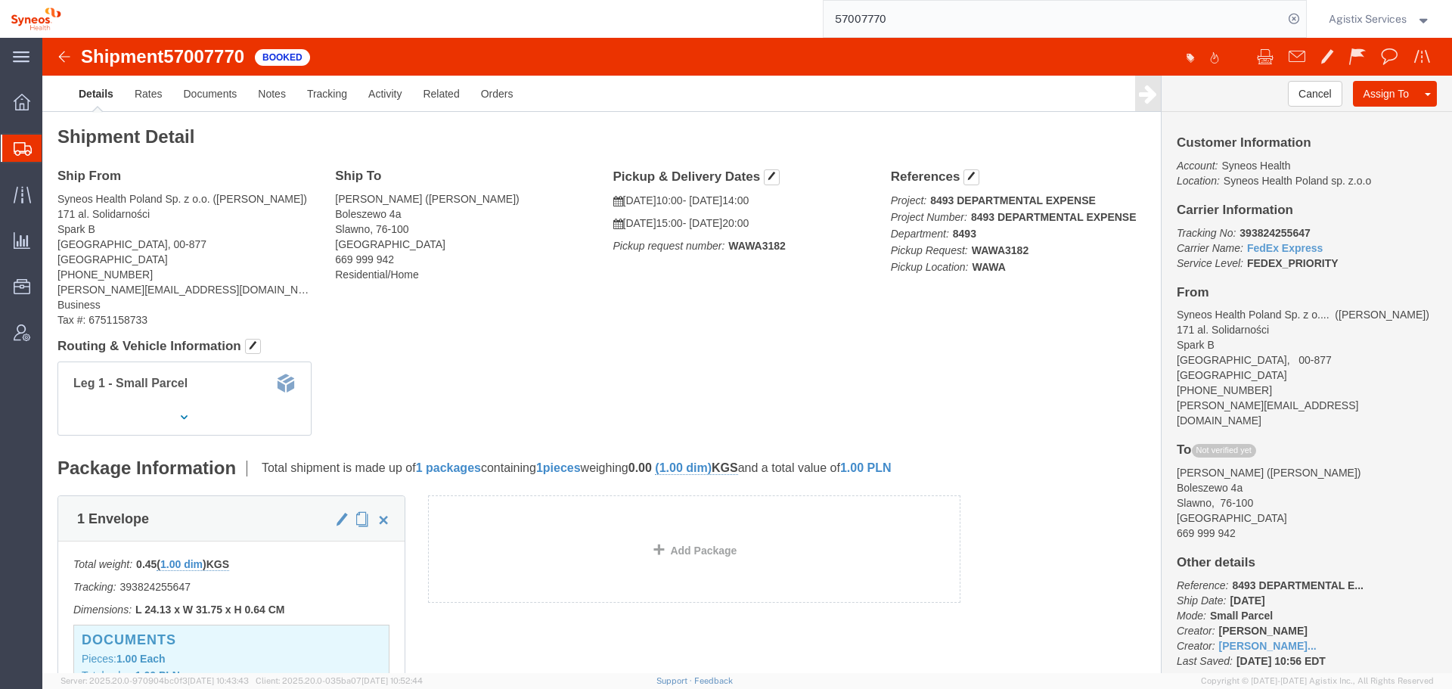
paste input "21676"
type input "57021676"
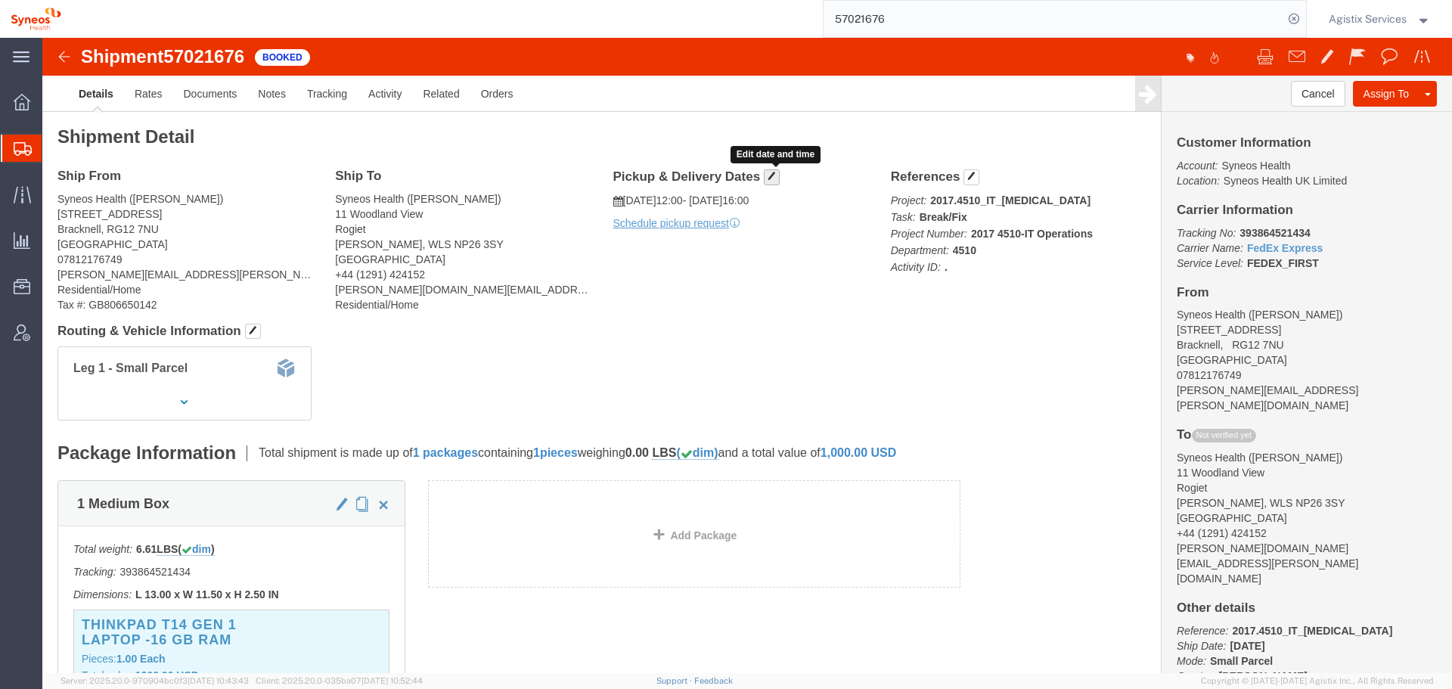
click button "button"
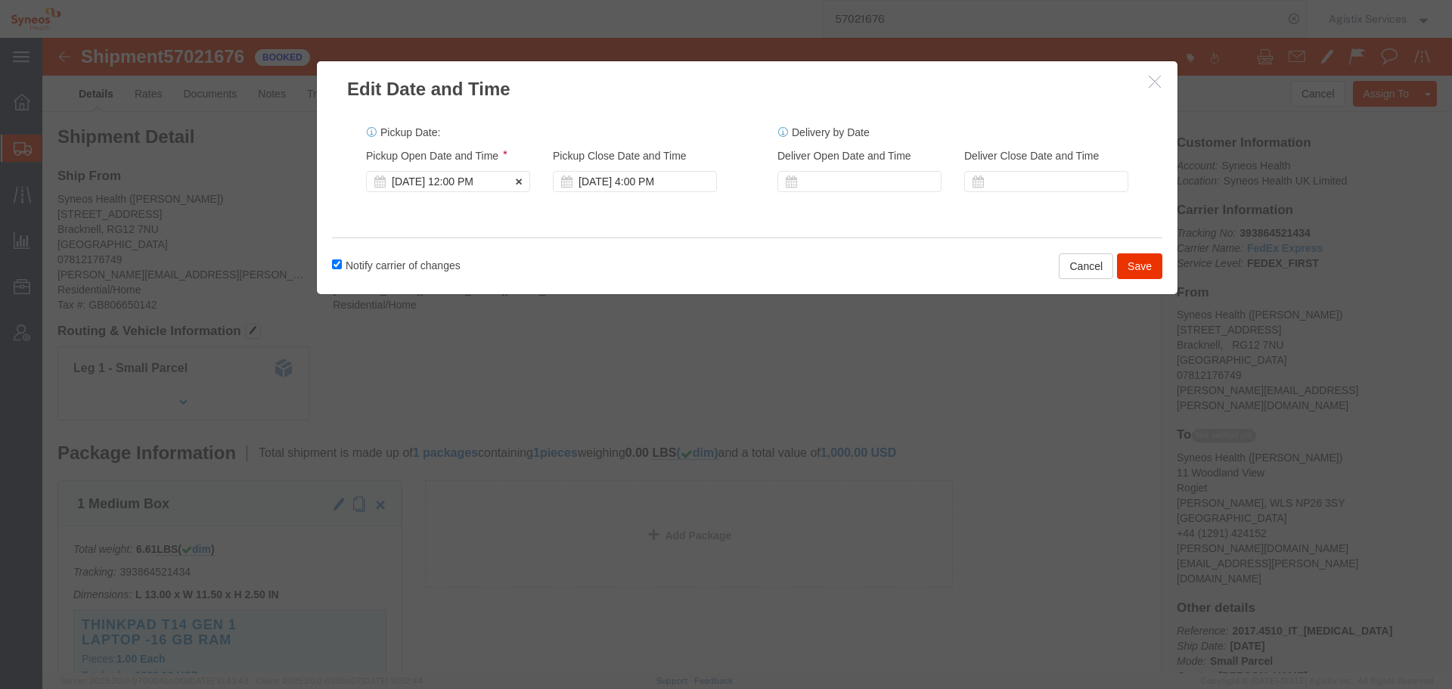
click div "[DATE] 12:00 PM"
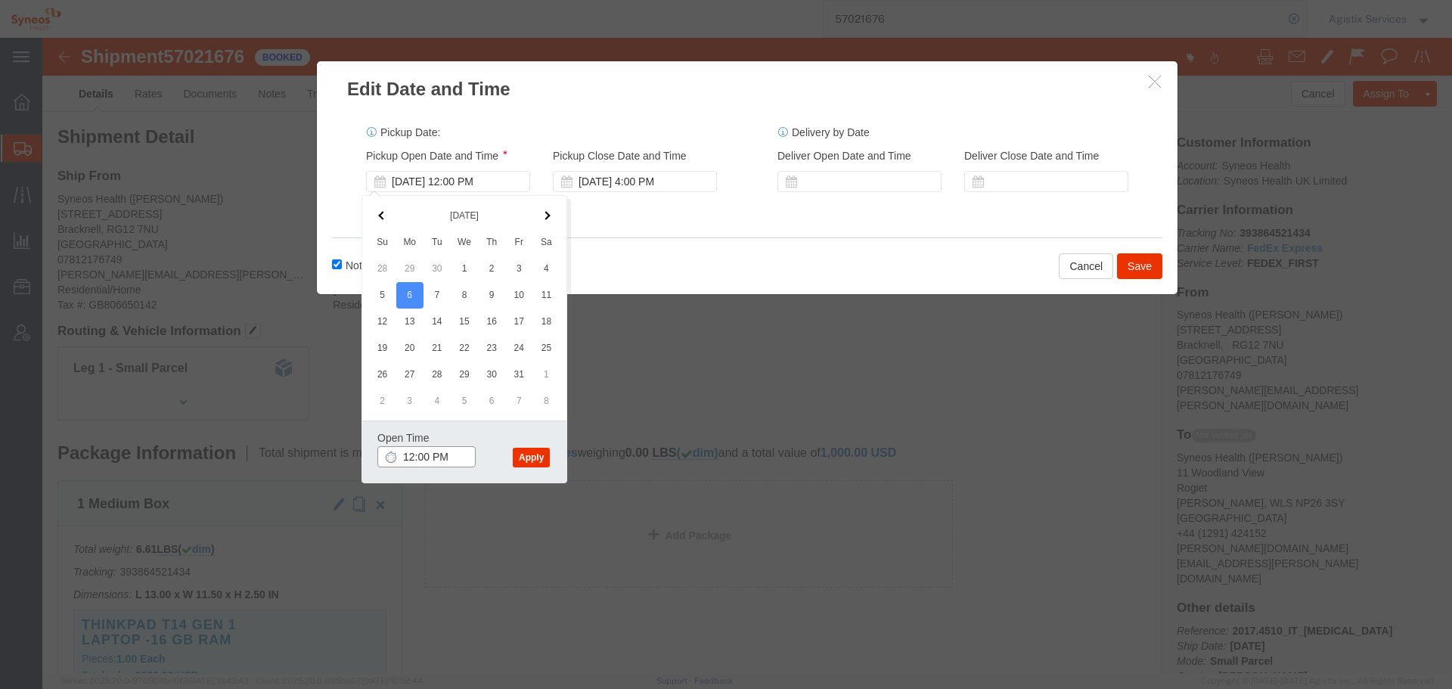
click input "12:00 PM"
type input "10:00 a"
click button "Apply"
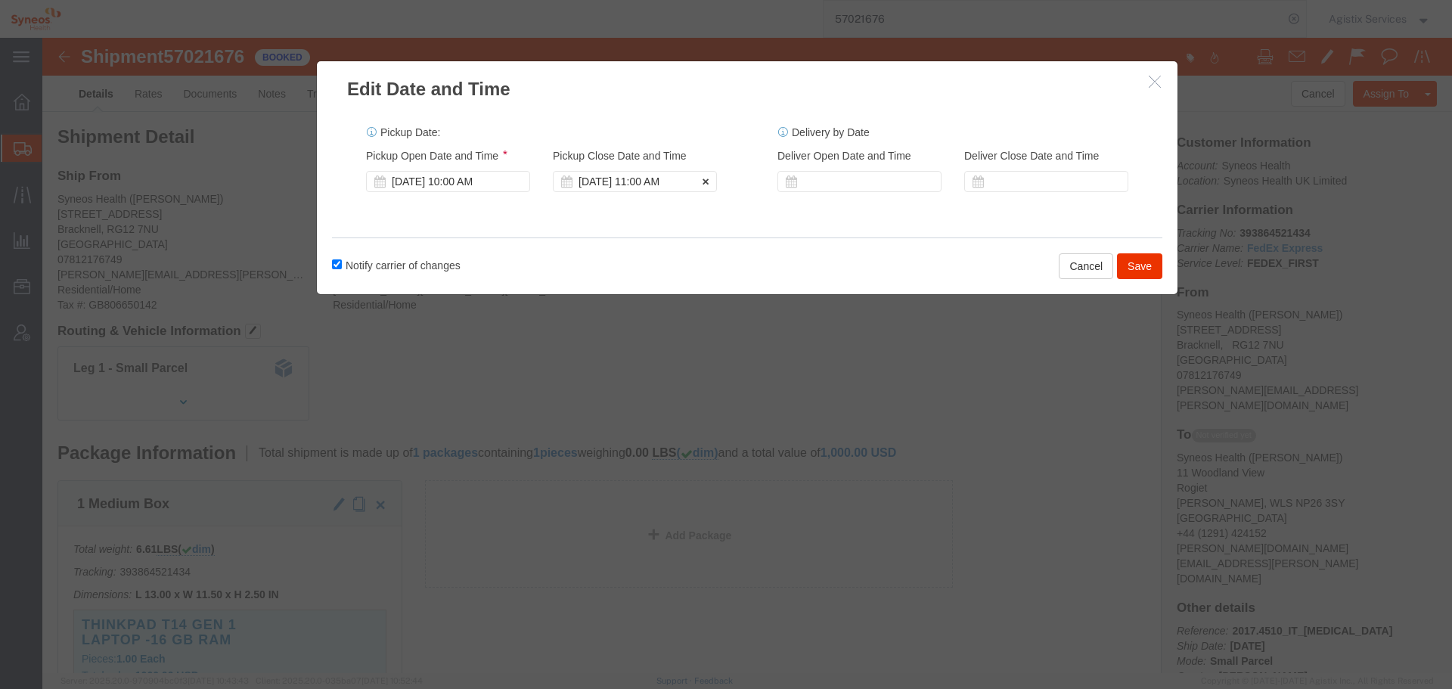
click div "[DATE] 11:00 AM"
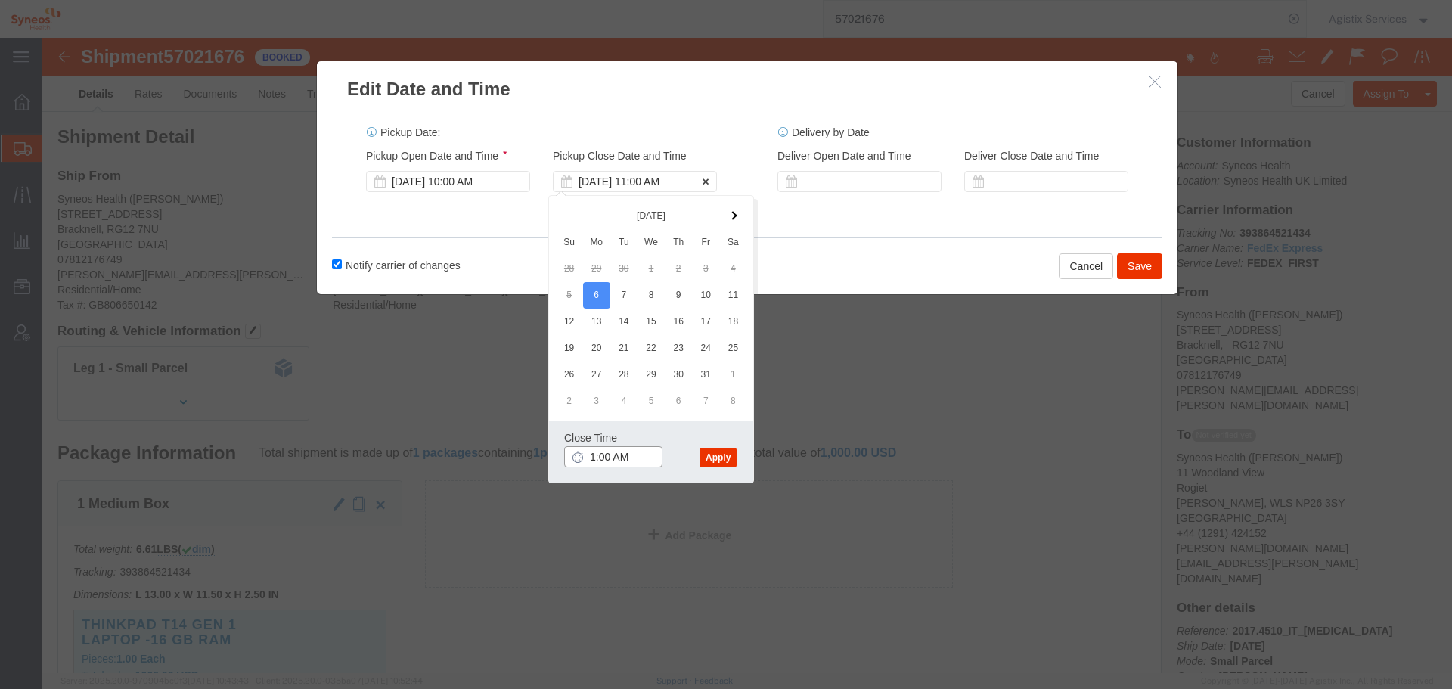
type input "14:00 AM"
click button "Apply"
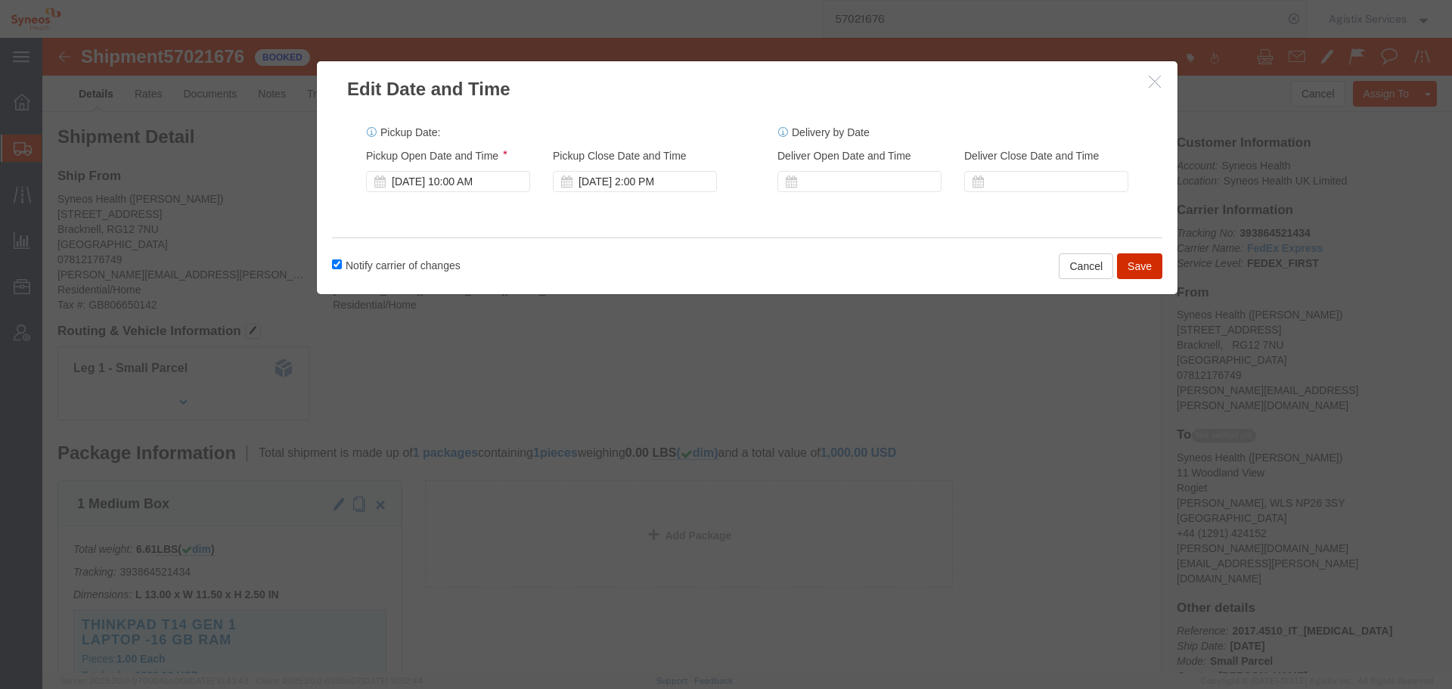
click button "Save"
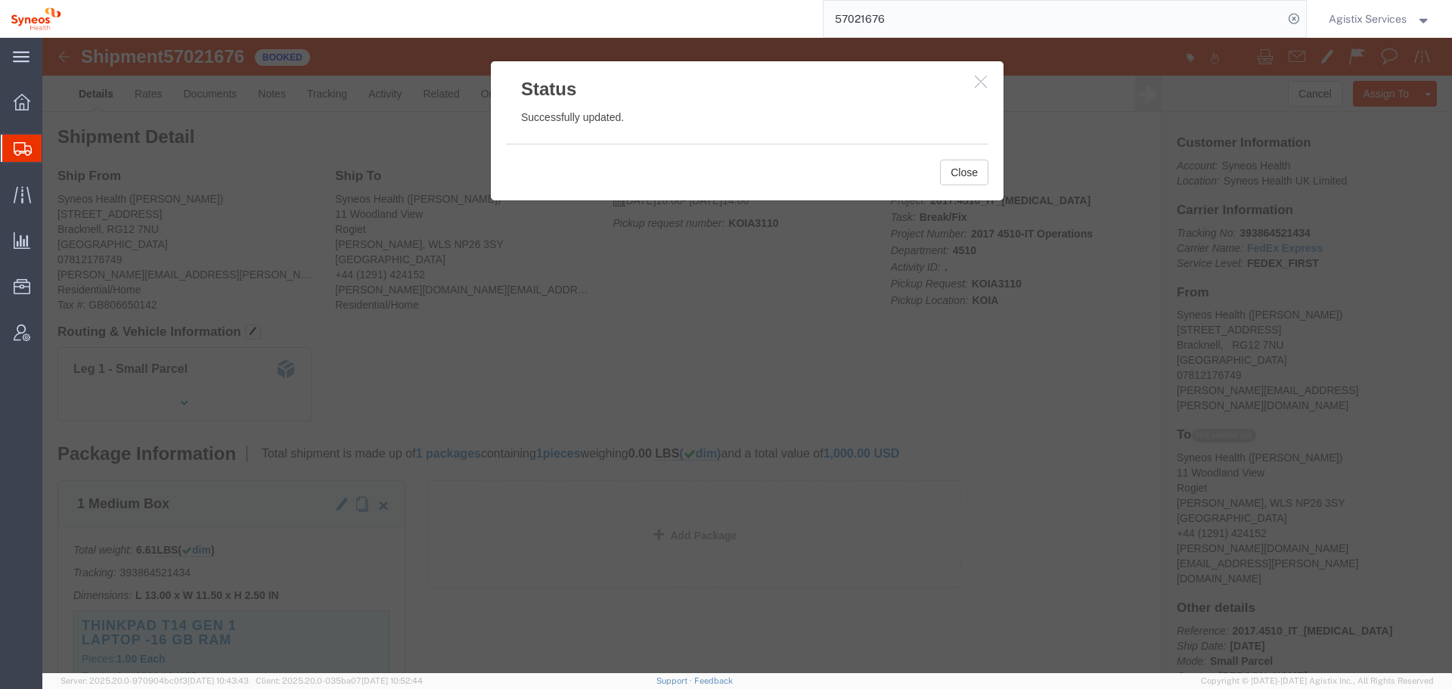
click div "Close"
click button "Close"
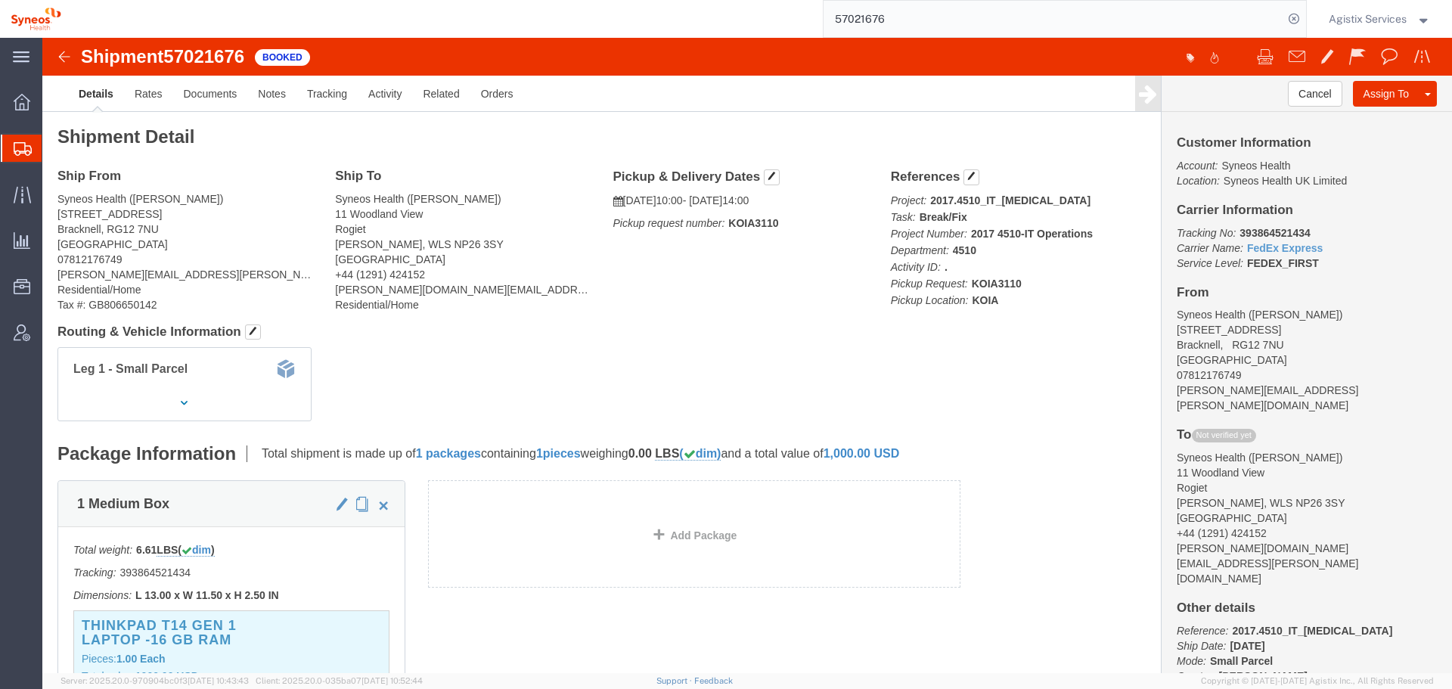
click at [931, 24] on input "57021676" at bounding box center [1054, 19] width 460 height 36
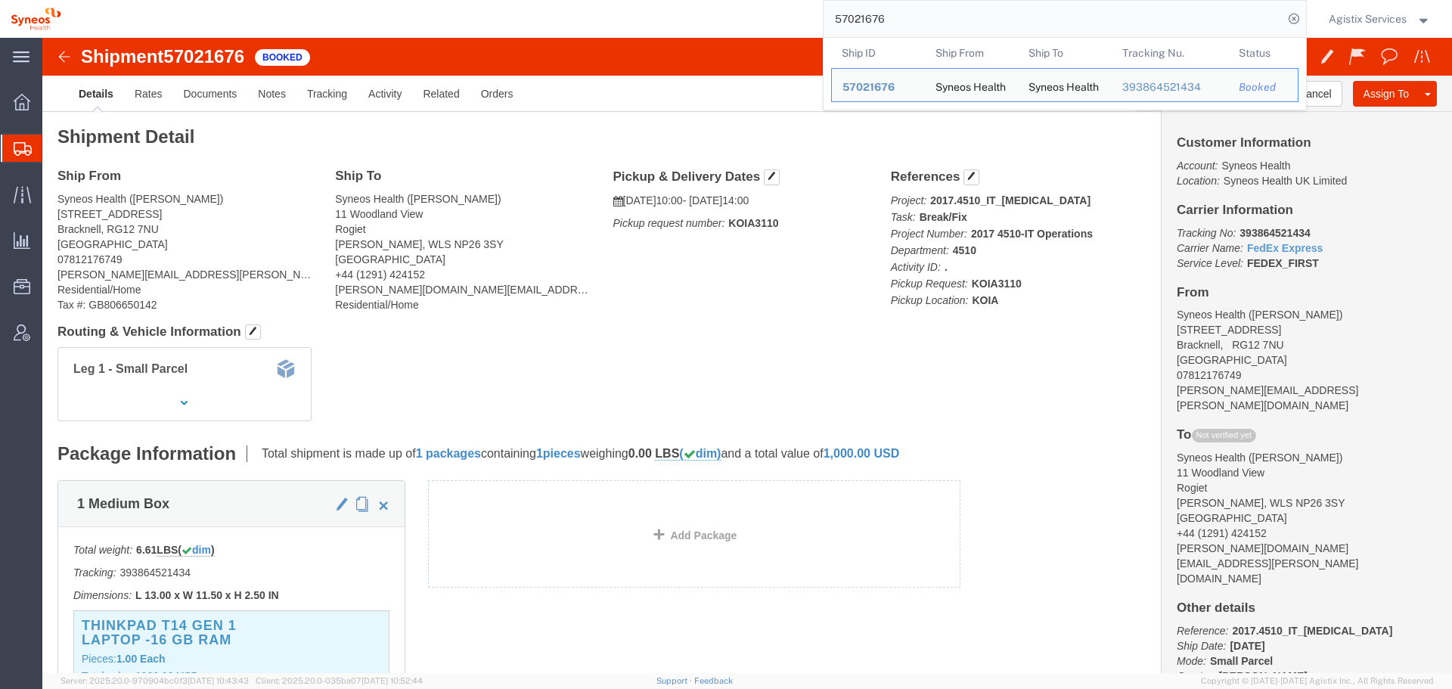
click at [931, 24] on input "57021676" at bounding box center [1054, 19] width 460 height 36
paste input "740"
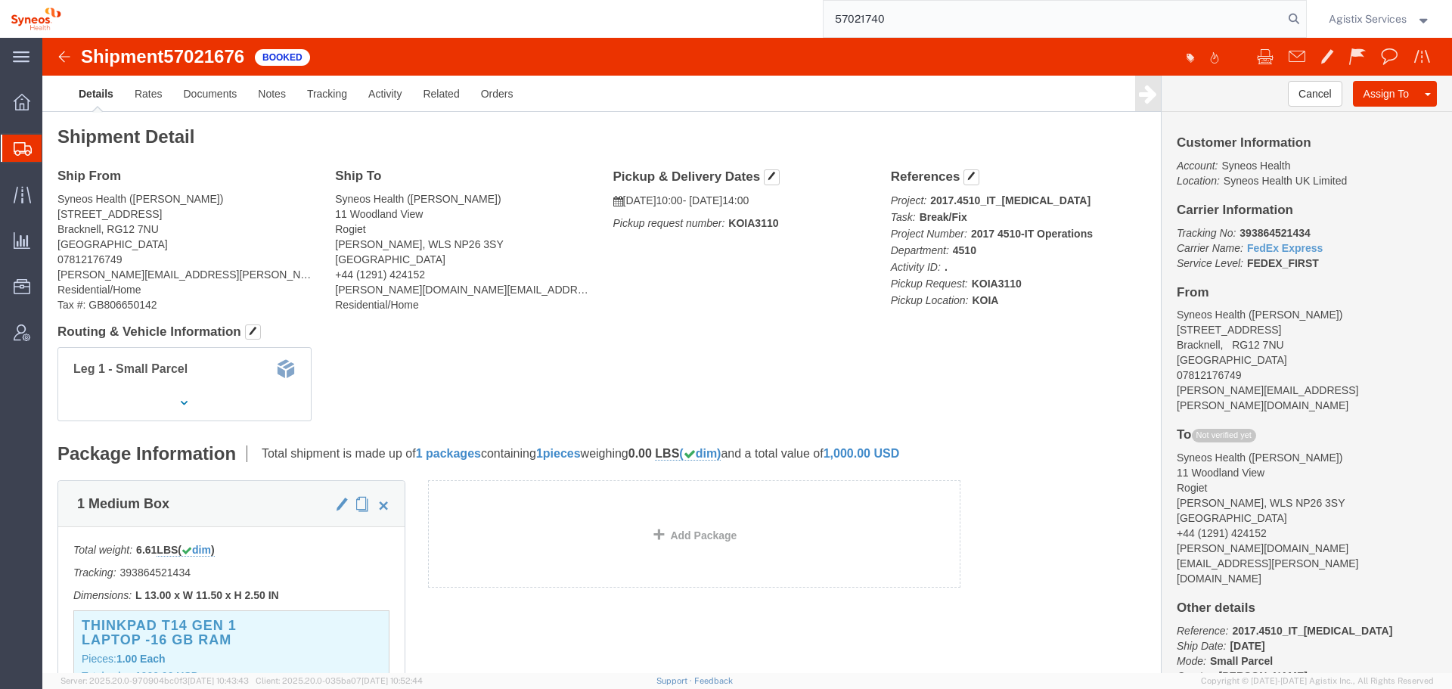
type input "57021740"
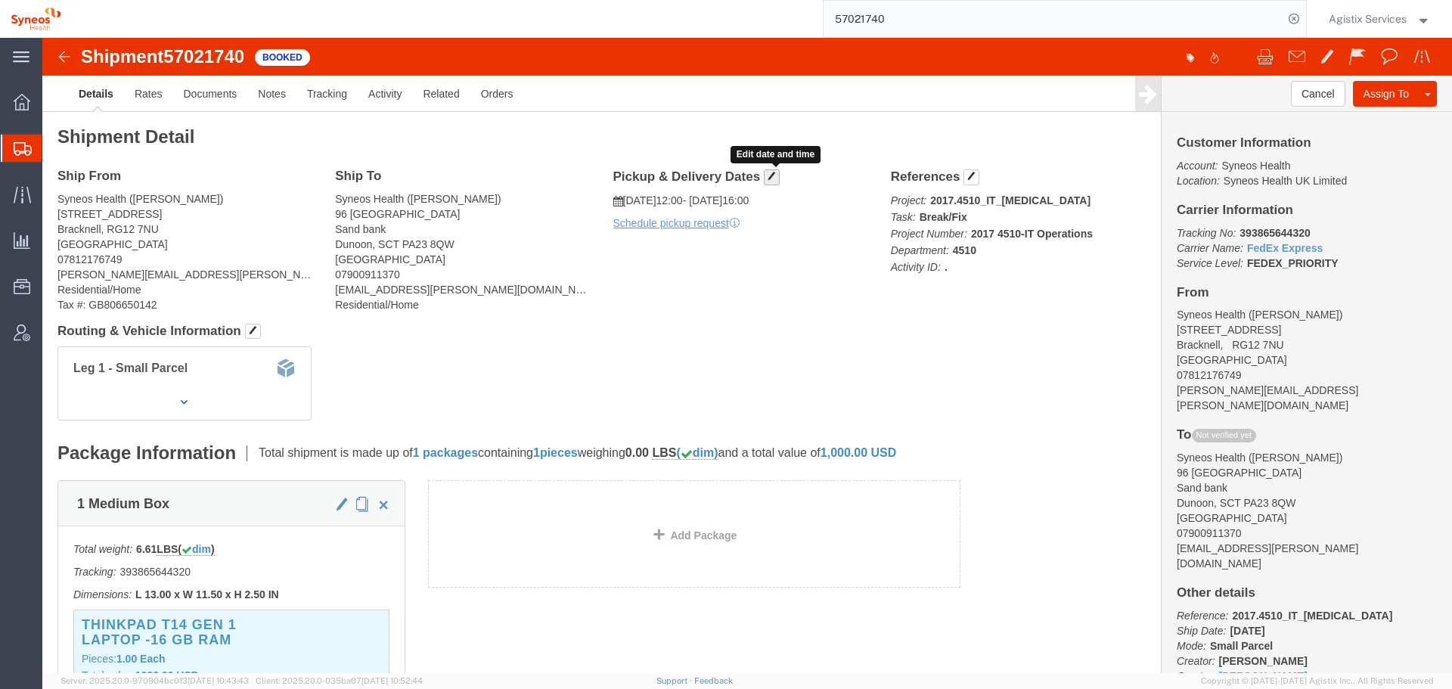
click span "button"
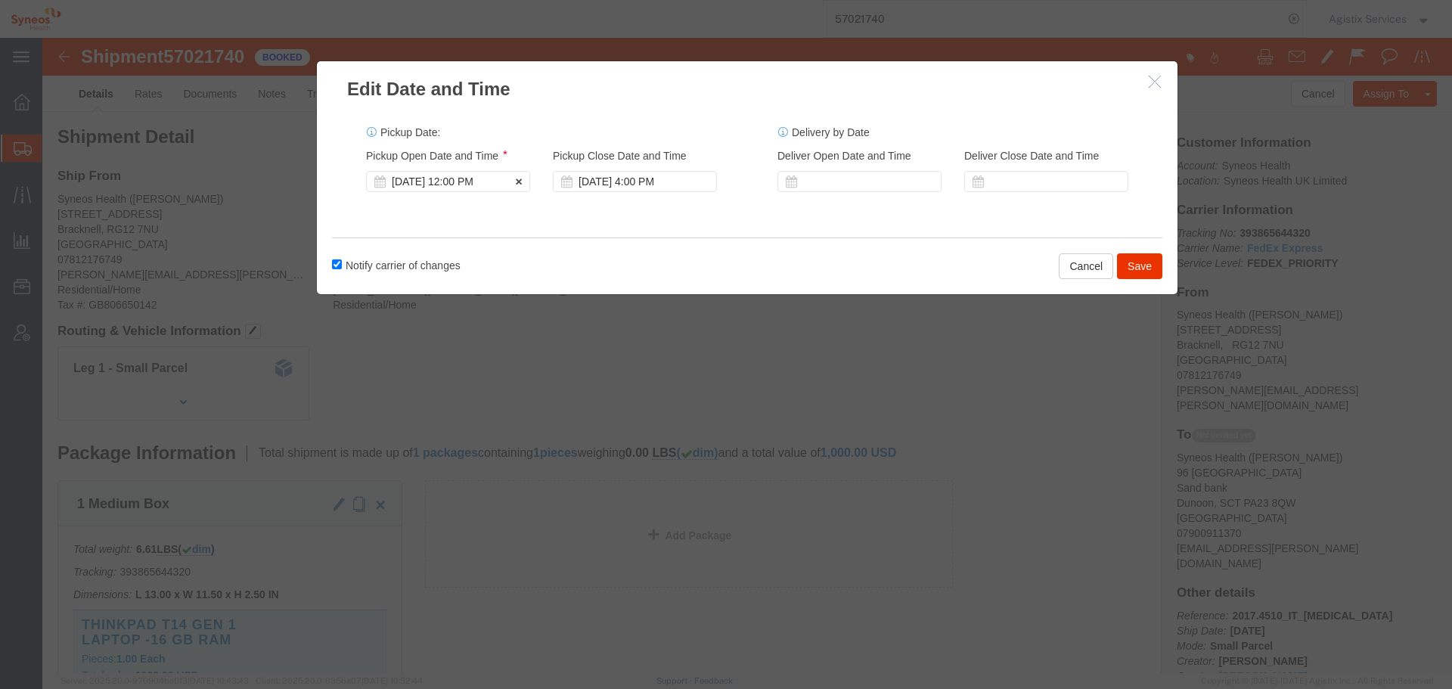
click div "[DATE] 12:00 PM"
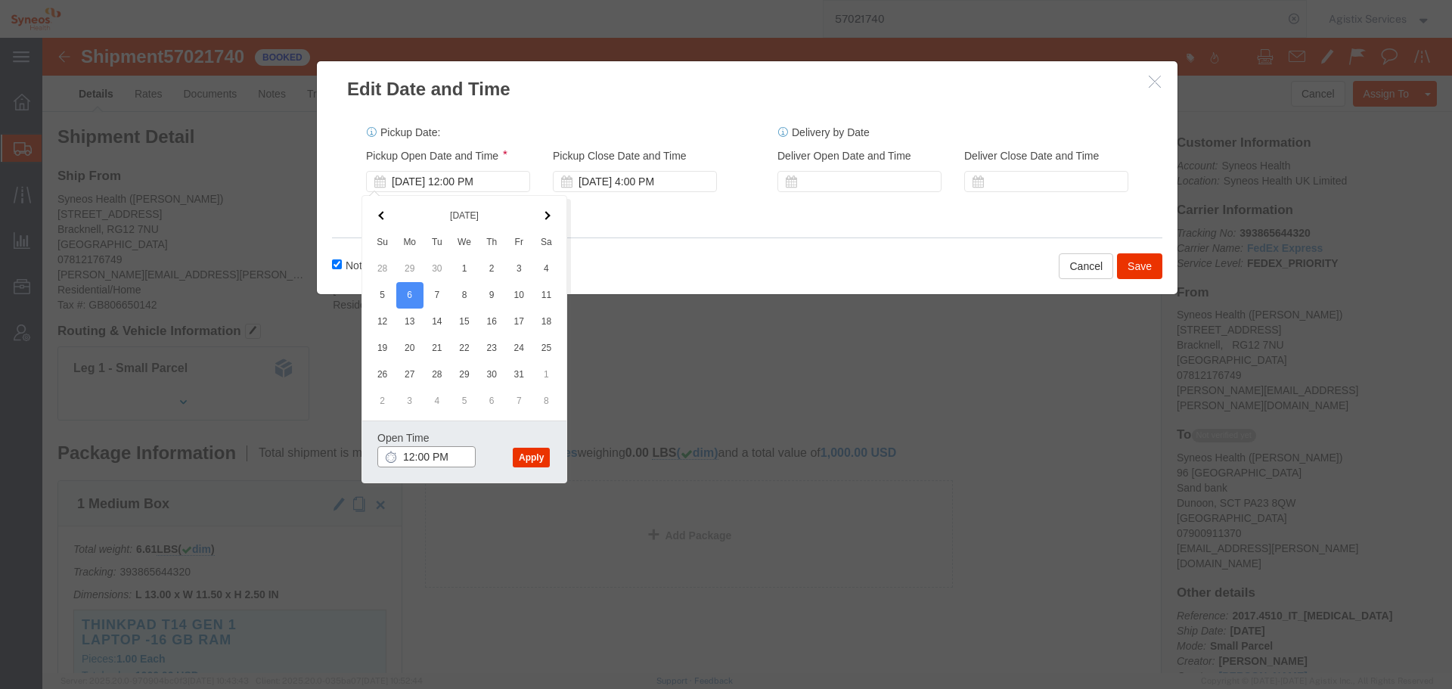
click input "12:00 PM"
type input "10:00 a"
click button "Apply"
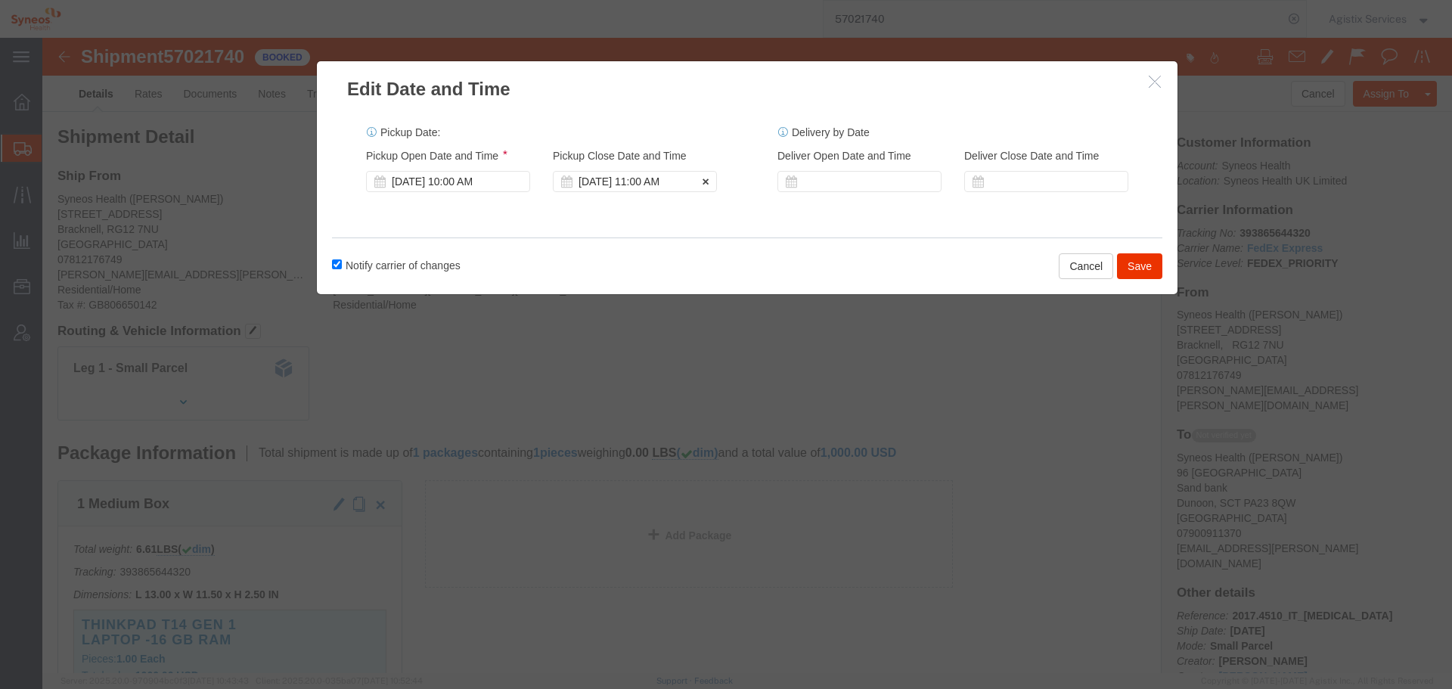
click div "[DATE] 11:00 AM"
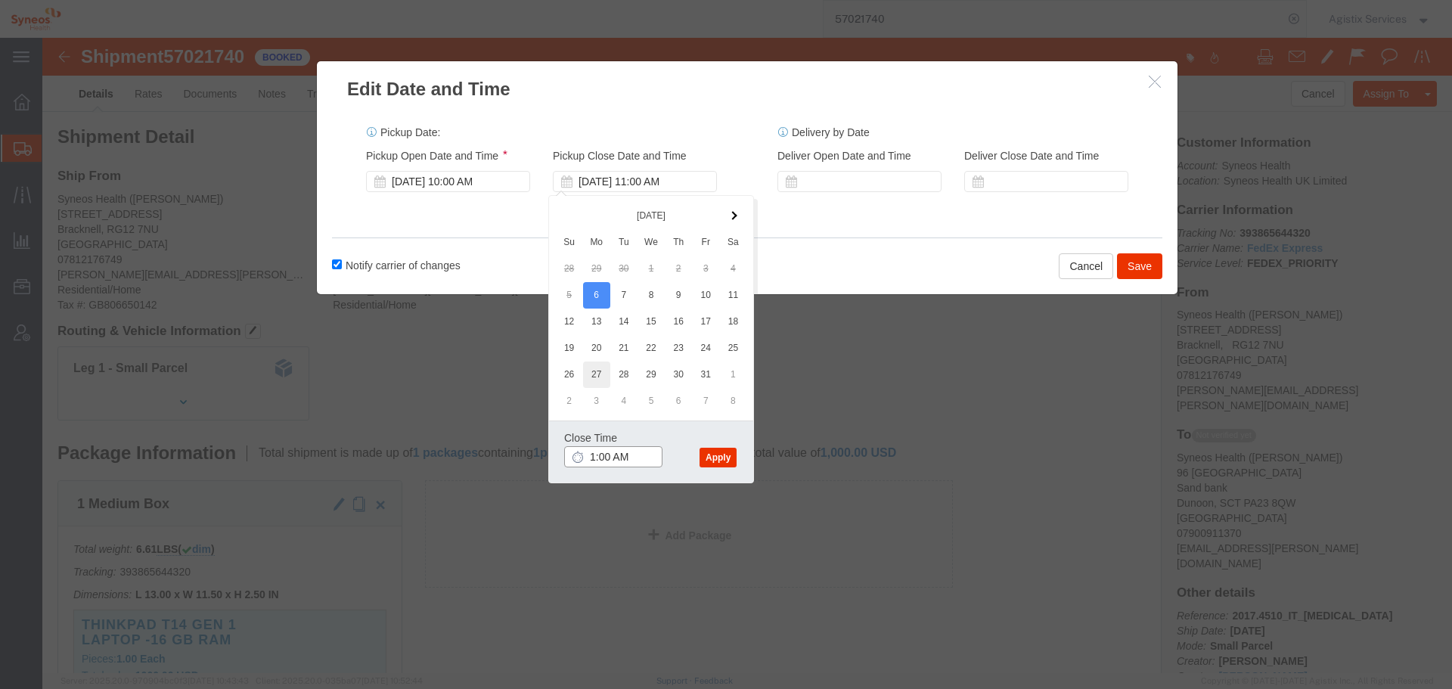
type input "14:00 AM"
click button "Apply"
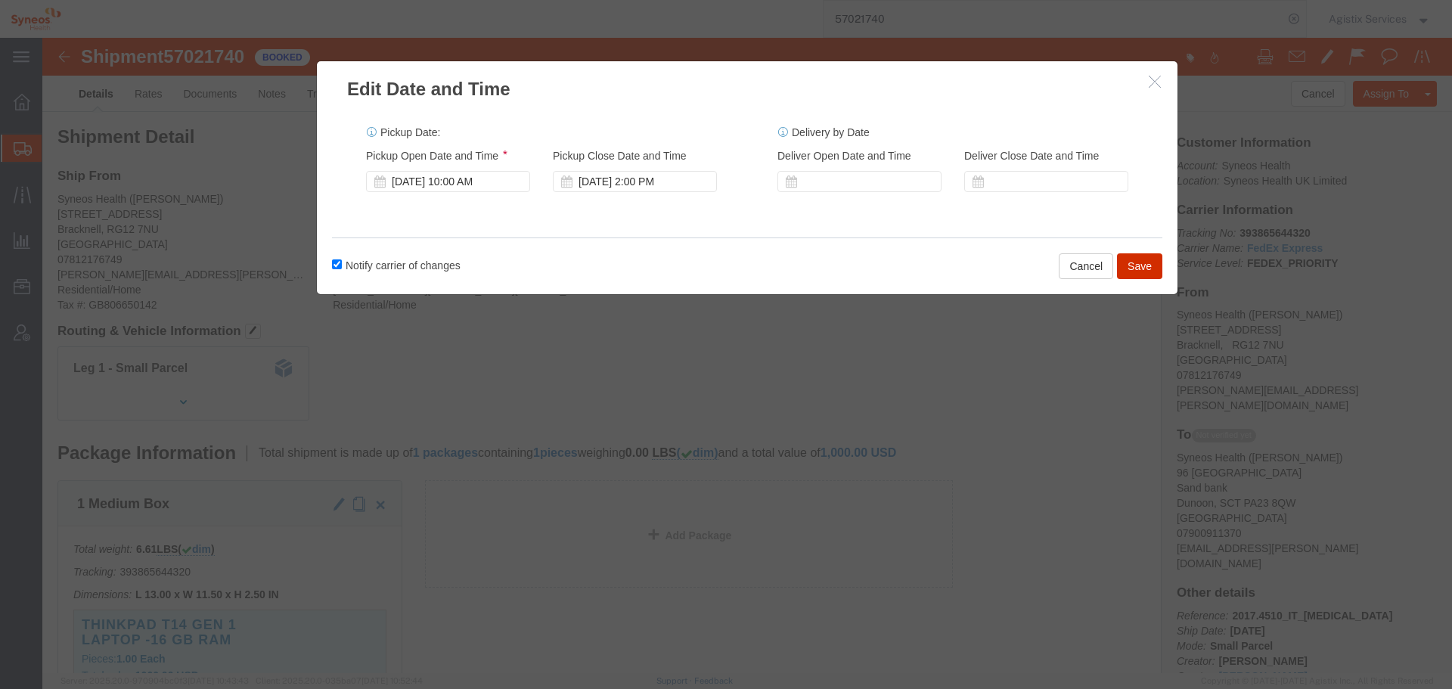
click button "Save"
